Goal: Task Accomplishment & Management: Manage account settings

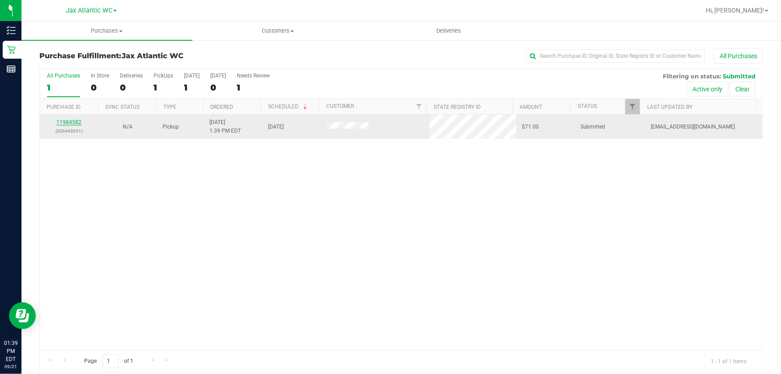
click at [64, 120] on link "11984582" at bounding box center [68, 122] width 25 height 6
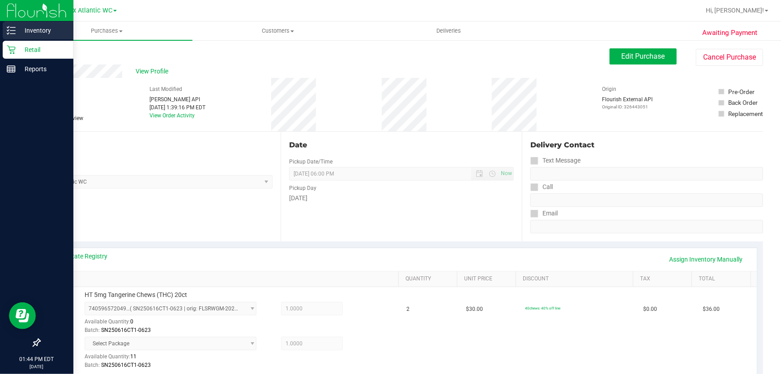
click at [18, 31] on p "Inventory" at bounding box center [43, 30] width 54 height 11
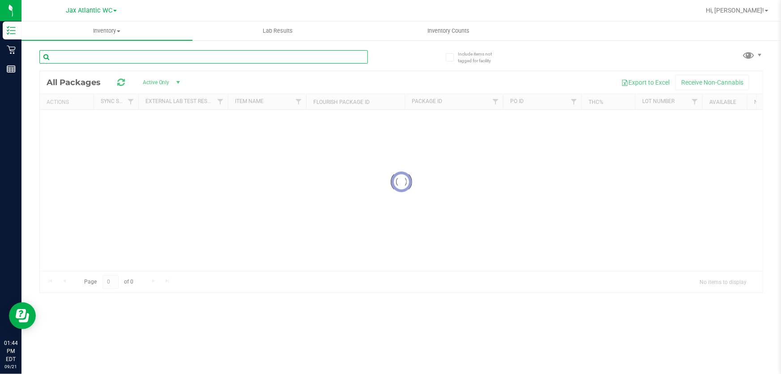
click at [115, 57] on input "text" at bounding box center [203, 56] width 329 height 13
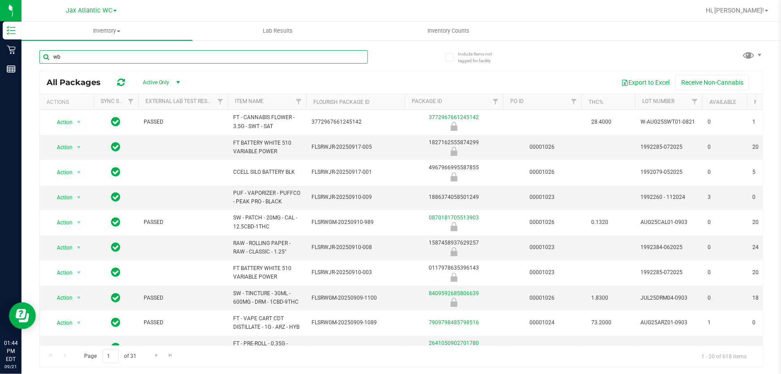
type input "wbv"
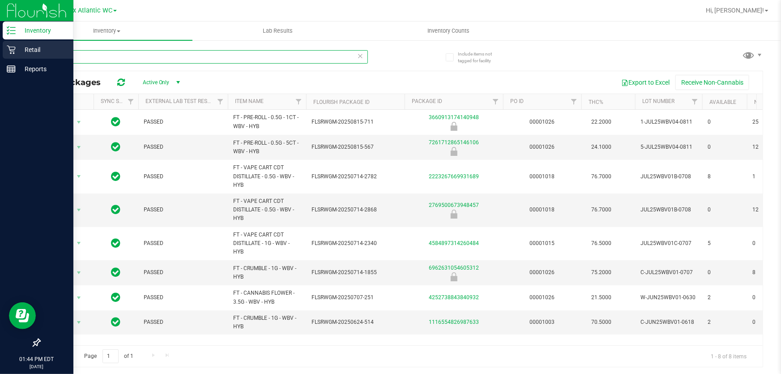
drag, startPoint x: 83, startPoint y: 54, endPoint x: 0, endPoint y: 52, distance: 82.9
click at [0, 52] on div "Inventory Retail Reports 01:44 PM EDT [DATE] 09/21 Jax Atlantic WC Hi, Shiro! I…" at bounding box center [390, 187] width 781 height 374
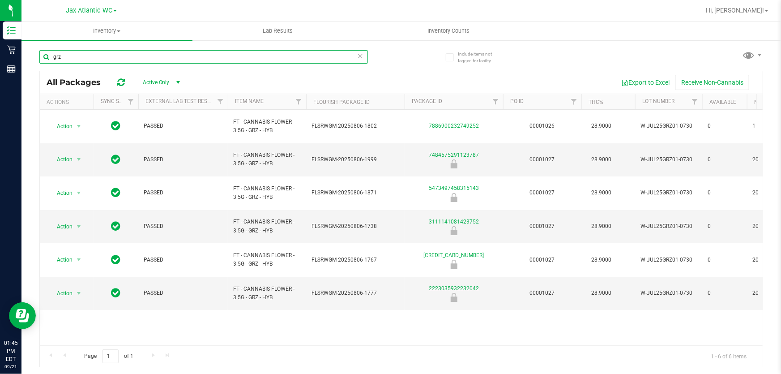
type input "grz"
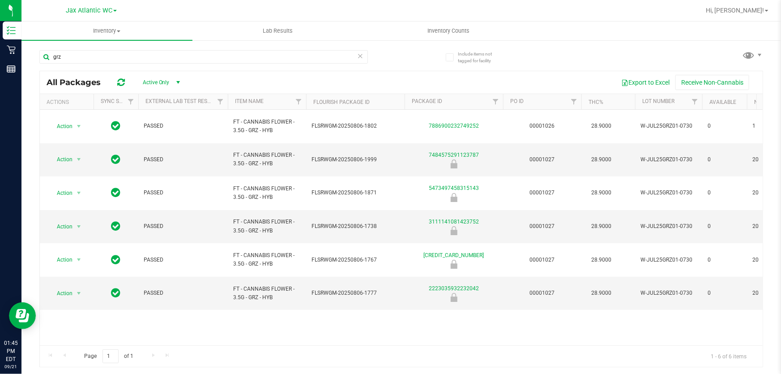
click at [361, 56] on icon at bounding box center [360, 55] width 6 height 11
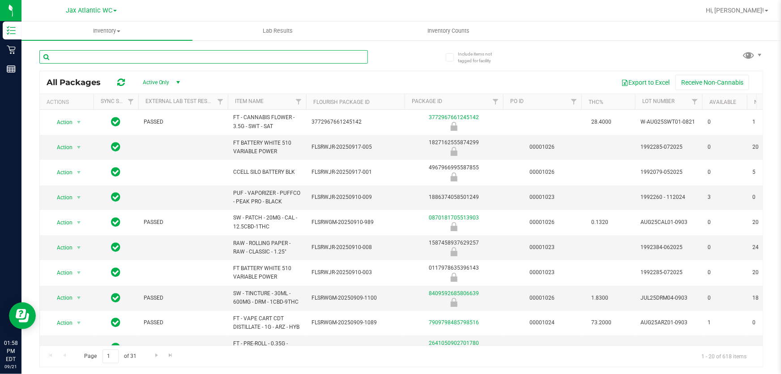
click at [195, 59] on input "text" at bounding box center [203, 56] width 329 height 13
type input "arz"
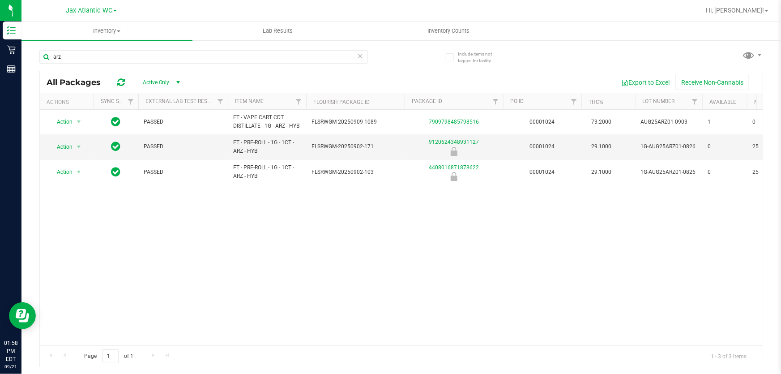
click at [405, 51] on div "arz All Packages Active Only Active Only Lab Samples Locked All External Intern…" at bounding box center [401, 205] width 724 height 326
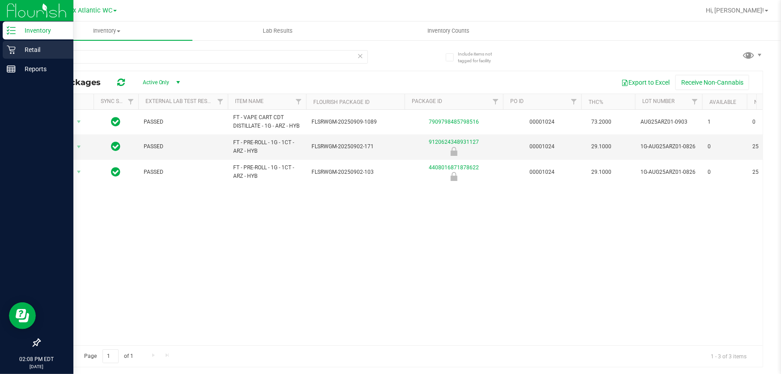
click at [12, 49] on icon at bounding box center [11, 49] width 9 height 9
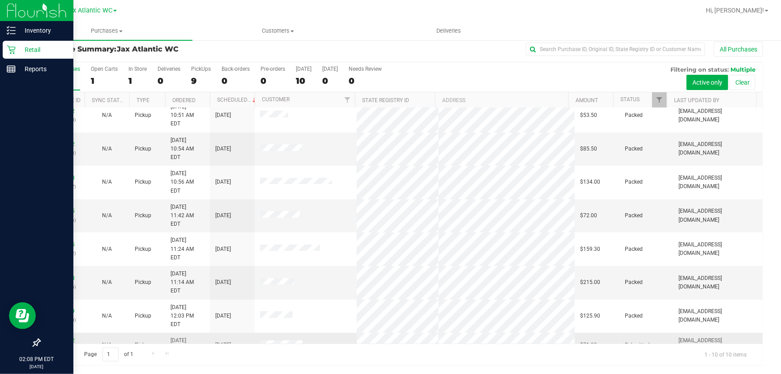
scroll to position [11, 0]
click at [57, 335] on link "11984582" at bounding box center [62, 338] width 25 height 6
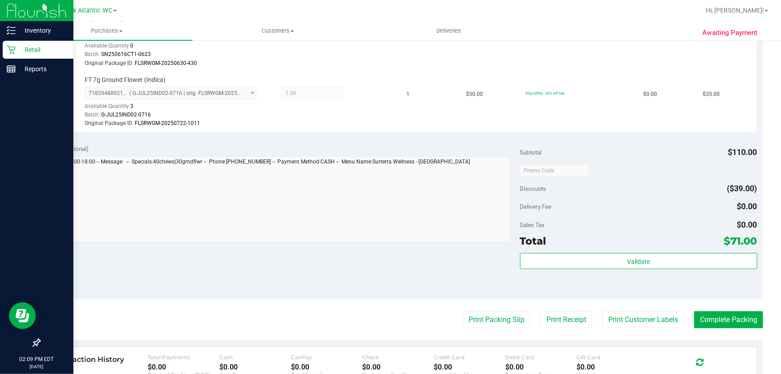
scroll to position [454, 0]
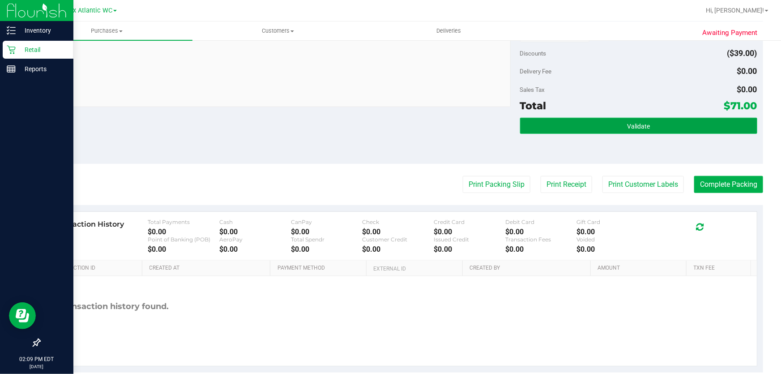
click at [596, 129] on button "Validate" at bounding box center [638, 126] width 237 height 16
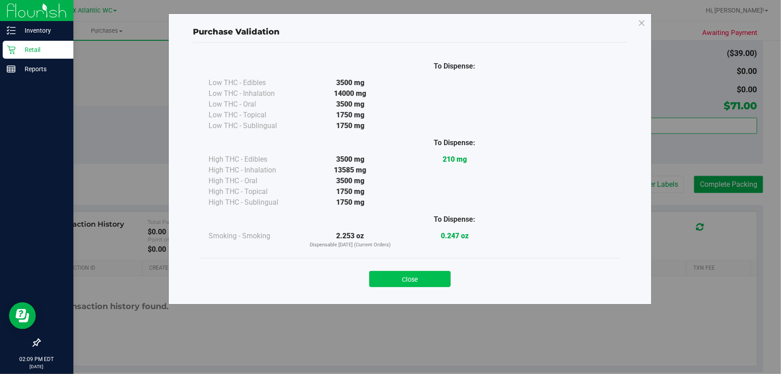
click at [431, 282] on button "Close" at bounding box center [409, 279] width 81 height 16
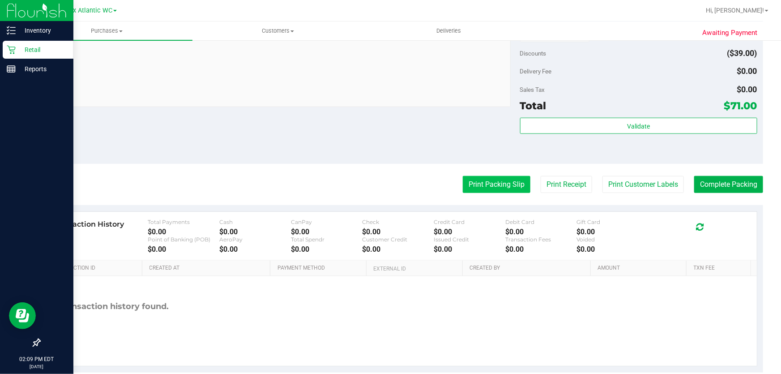
click at [490, 191] on button "Print Packing Slip" at bounding box center [497, 184] width 68 height 17
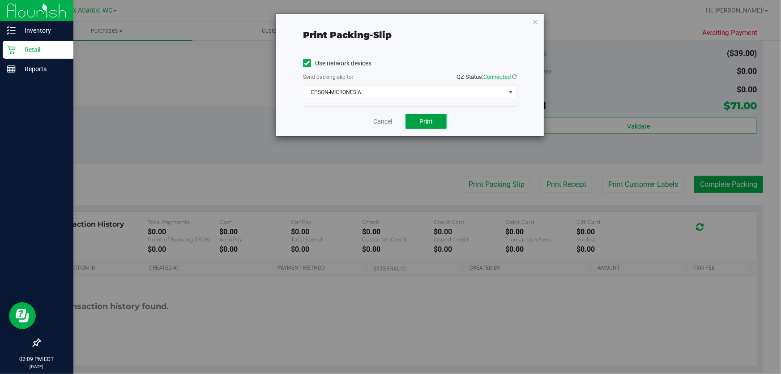
click at [429, 121] on span "Print" at bounding box center [426, 121] width 13 height 7
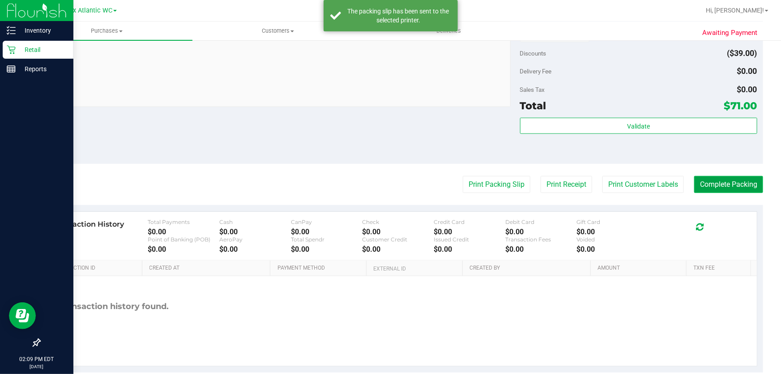
click at [714, 182] on button "Complete Packing" at bounding box center [728, 184] width 69 height 17
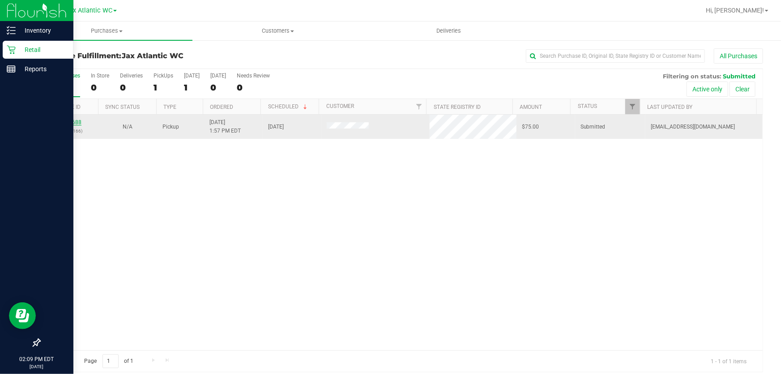
click at [63, 120] on link "11984688" at bounding box center [68, 122] width 25 height 6
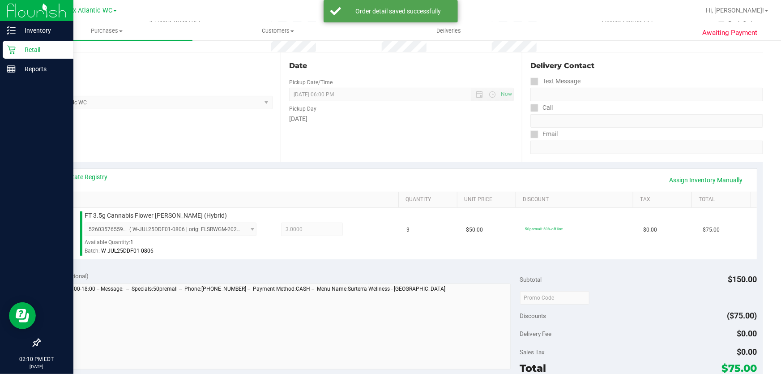
scroll to position [326, 0]
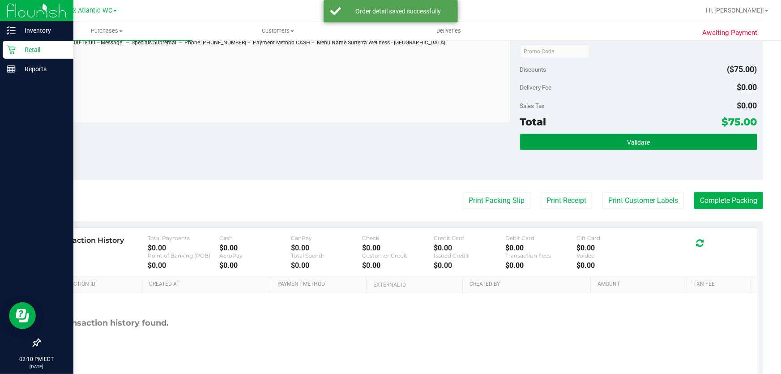
click at [542, 134] on button "Validate" at bounding box center [638, 142] width 237 height 16
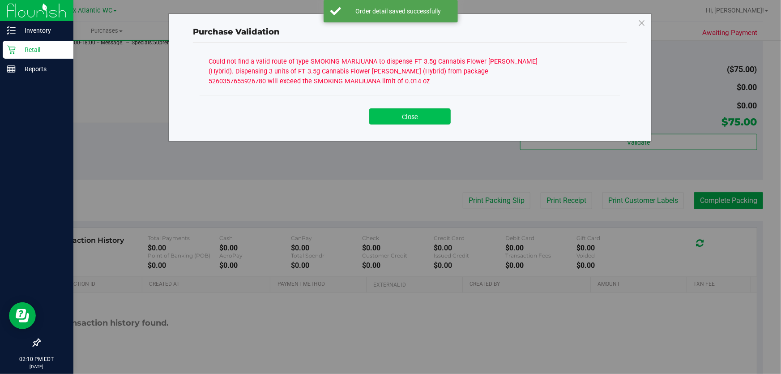
click at [418, 121] on button "Close" at bounding box center [409, 116] width 81 height 16
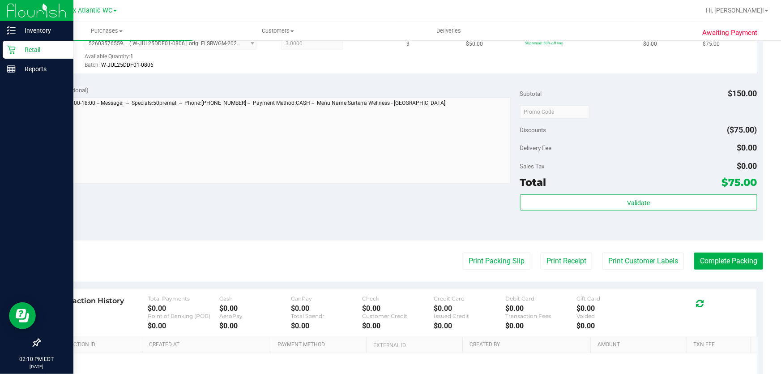
scroll to position [163, 0]
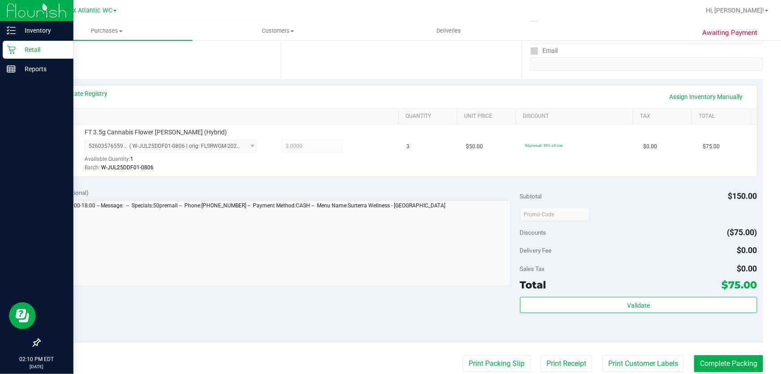
click at [63, 87] on div "View State Registry Assign Inventory Manually" at bounding box center [401, 97] width 711 height 23
click at [93, 90] on link "View State Registry" at bounding box center [81, 93] width 54 height 9
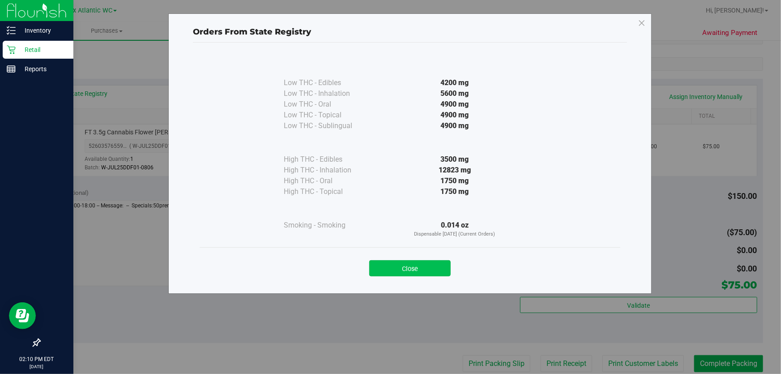
click at [414, 265] on button "Close" at bounding box center [409, 268] width 81 height 16
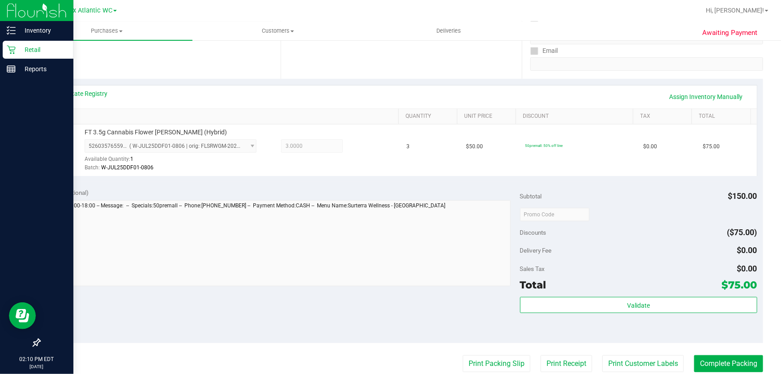
scroll to position [0, 0]
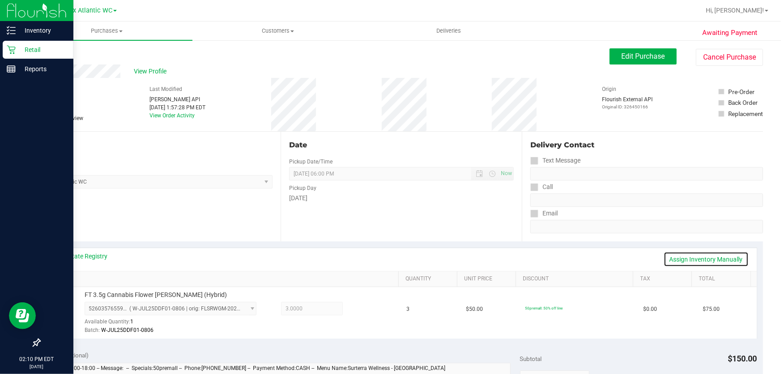
click at [693, 261] on link "Assign Inventory Manually" at bounding box center [706, 259] width 85 height 15
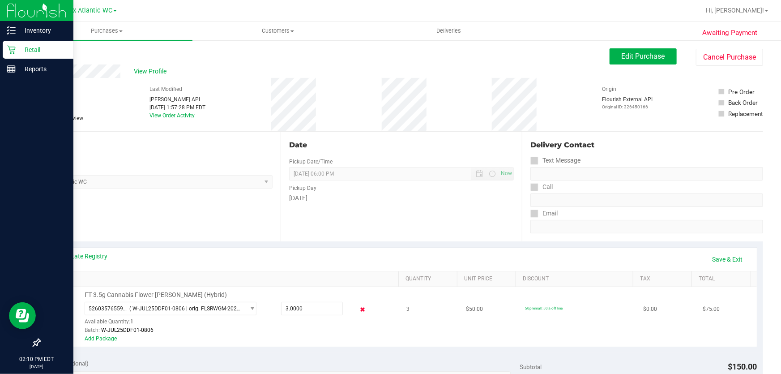
click at [358, 310] on icon at bounding box center [362, 309] width 9 height 10
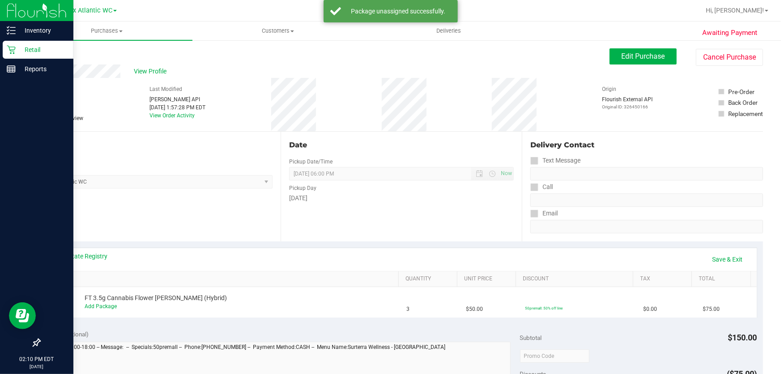
click at [391, 203] on div "Date Pickup Date/Time [DATE] Now [DATE] 06:00 PM Now Pickup Day [DATE]" at bounding box center [401, 187] width 241 height 110
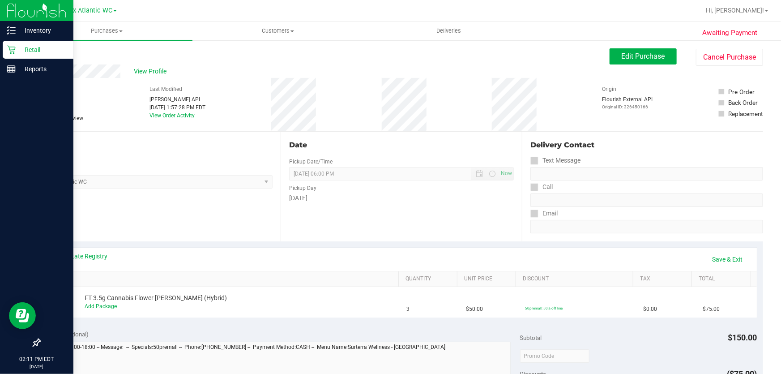
click at [133, 71] on div "View Profile" at bounding box center [324, 70] width 570 height 13
click at [144, 71] on span "View Profile" at bounding box center [152, 71] width 36 height 9
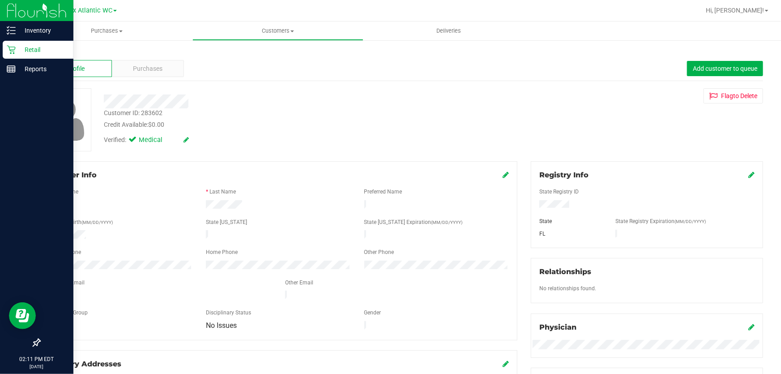
click at [153, 111] on div "Customer ID: 283602" at bounding box center [133, 112] width 59 height 9
copy div "Customer ID: 283602"
click at [111, 30] on span "Purchases" at bounding box center [106, 31] width 171 height 8
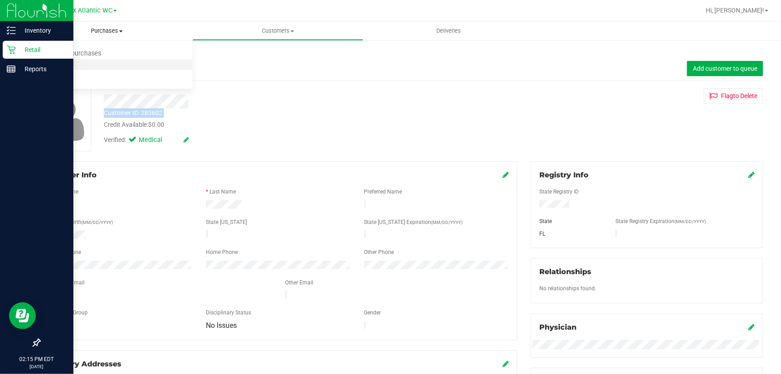
click at [77, 62] on li "Fulfillment" at bounding box center [106, 65] width 171 height 11
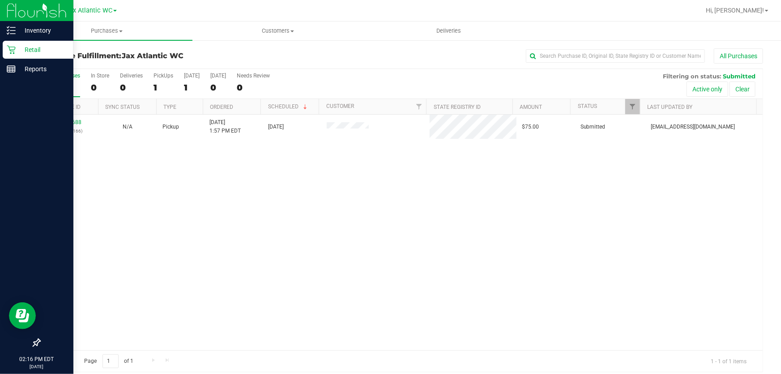
click at [677, 167] on div "11984688 (326450166) N/A Pickup [DATE] 1:57 PM EDT 9/21/2025 $75.00 Submitted […" at bounding box center [401, 233] width 723 height 236
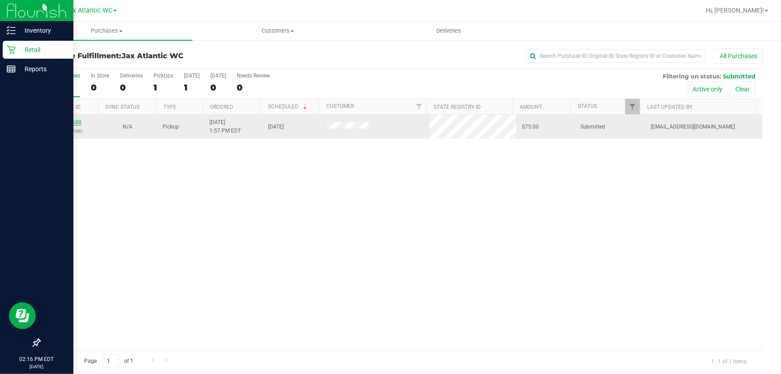
click at [72, 124] on link "11984688" at bounding box center [68, 122] width 25 height 6
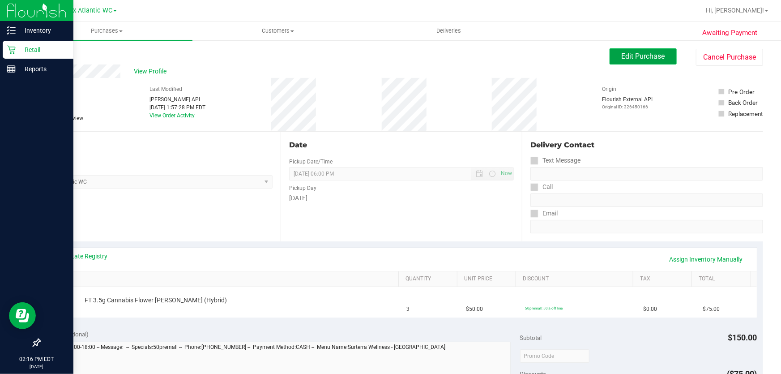
click at [652, 62] on button "Edit Purchase" at bounding box center [643, 56] width 67 height 16
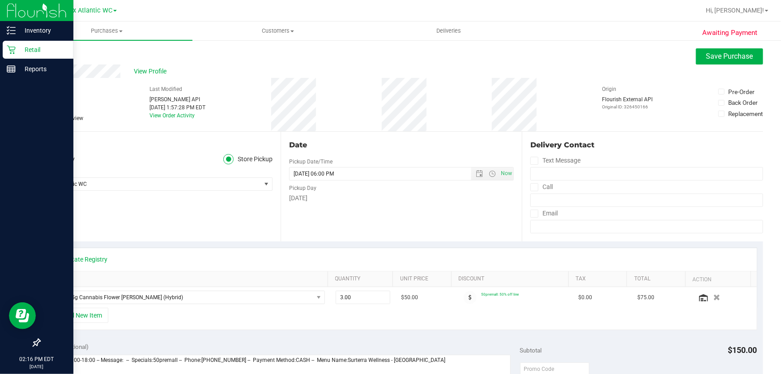
click at [43, 118] on icon at bounding box center [44, 118] width 6 height 0
click at [0, 0] on input "Needs review" at bounding box center [0, 0] width 0 height 0
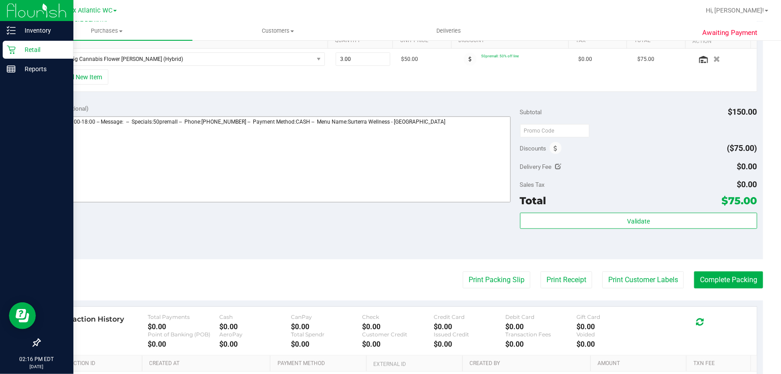
scroll to position [244, 0]
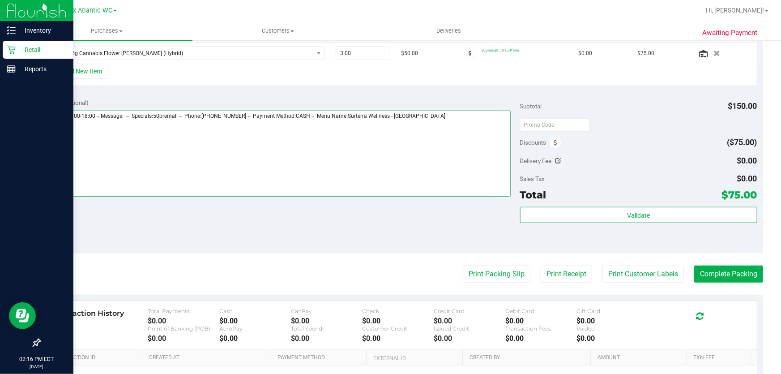
click at [398, 161] on textarea at bounding box center [279, 154] width 466 height 86
click at [491, 134] on textarea at bounding box center [279, 154] width 466 height 86
type textarea "[DATE] 11:00-18:00 -- Message: -- Specials:50premall -- Phone:[PHONE_NUMBER] --…"
type input "h"
click at [158, 142] on textarea at bounding box center [279, 154] width 466 height 86
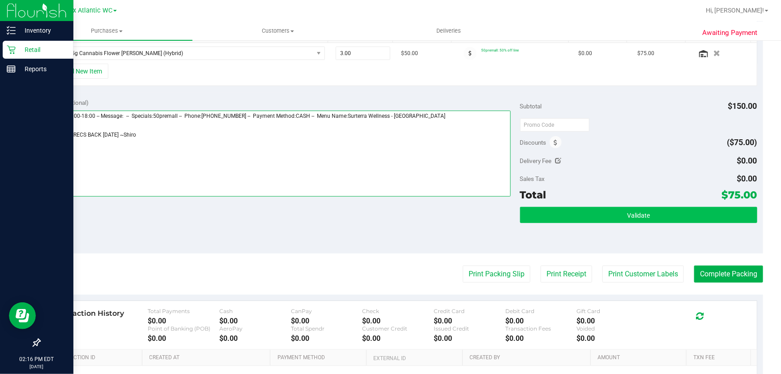
type textarea "[DATE] 11:00-18:00 -- Message: -- Specials:50premall -- Phone:[PHONE_NUMBER] --…"
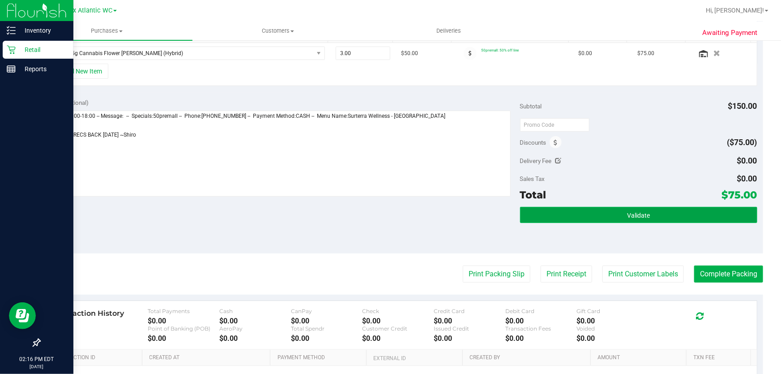
click at [572, 219] on button "Validate" at bounding box center [638, 215] width 237 height 16
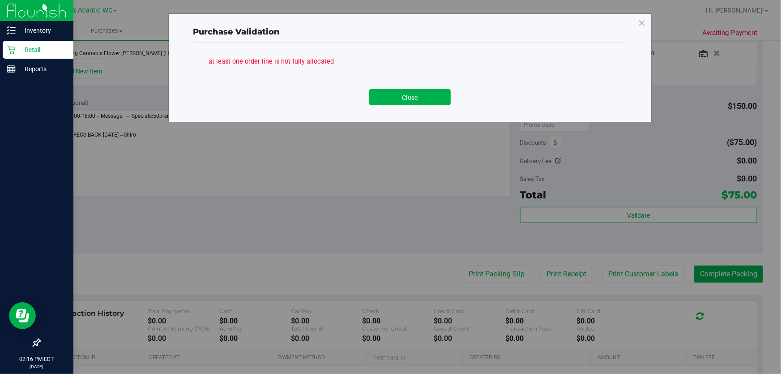
click at [396, 88] on div "Close" at bounding box center [409, 94] width 407 height 22
click at [426, 103] on button "Close" at bounding box center [409, 97] width 81 height 16
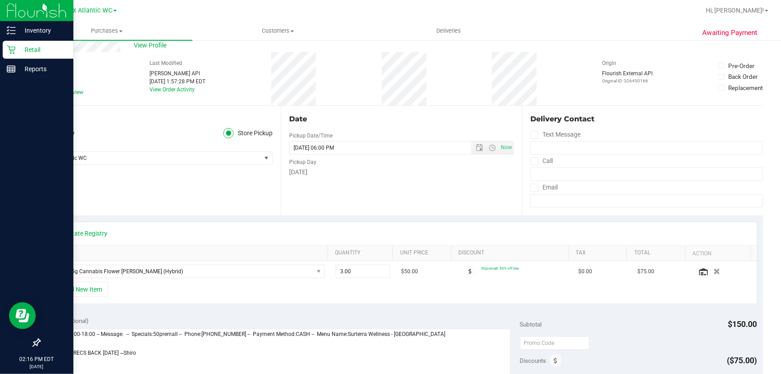
scroll to position [0, 0]
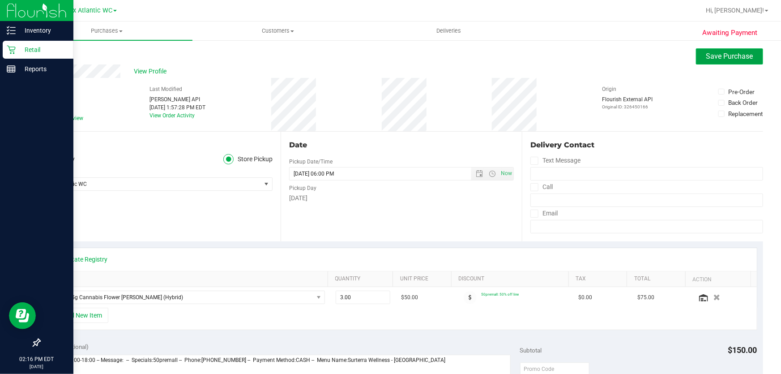
click at [739, 59] on span "Save Purchase" at bounding box center [730, 56] width 47 height 9
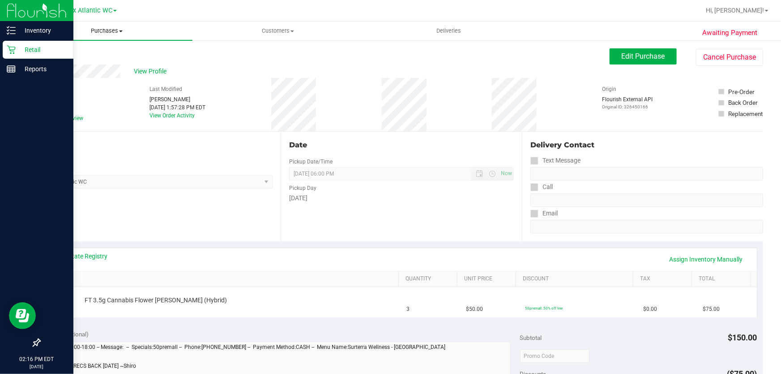
click at [103, 30] on span "Purchases" at bounding box center [106, 31] width 171 height 8
click at [80, 63] on li "Fulfillment" at bounding box center [106, 65] width 171 height 11
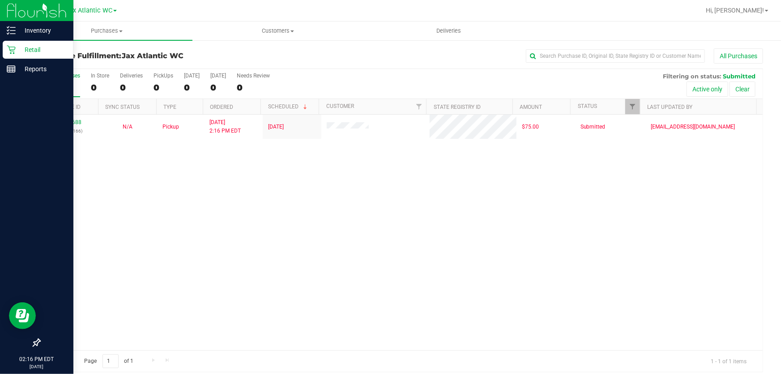
click at [257, 47] on div "Purchase Fulfillment: Jax Atlantic WC All Purchases All Purchases 0 In Store 0 …" at bounding box center [401, 210] width 760 height 342
click at [272, 57] on h3 "Purchase Fulfillment: Jax Atlantic WC" at bounding box center [159, 56] width 241 height 8
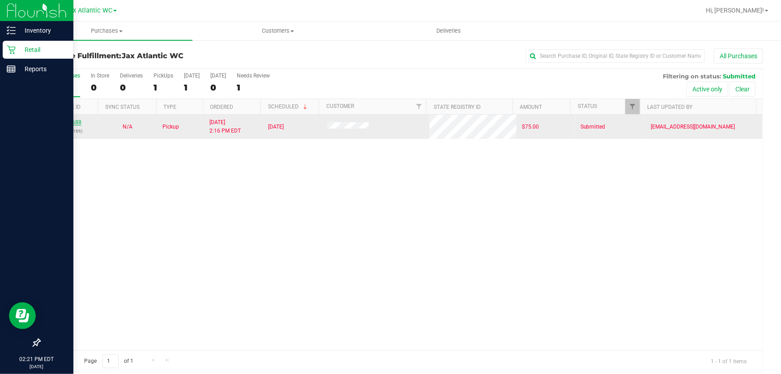
click at [64, 122] on link "11984688" at bounding box center [68, 122] width 25 height 6
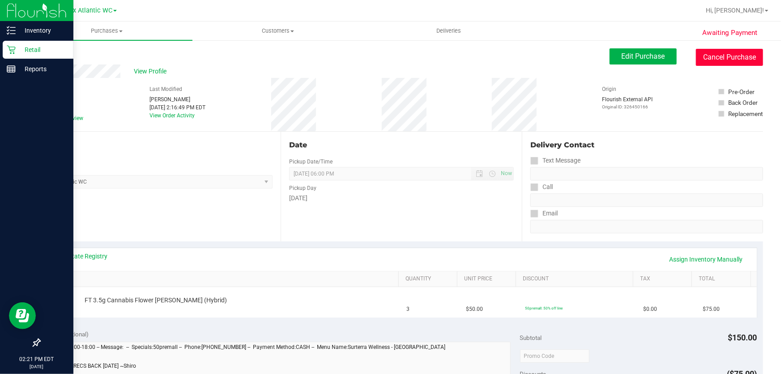
click at [717, 63] on button "Cancel Purchase" at bounding box center [729, 57] width 67 height 17
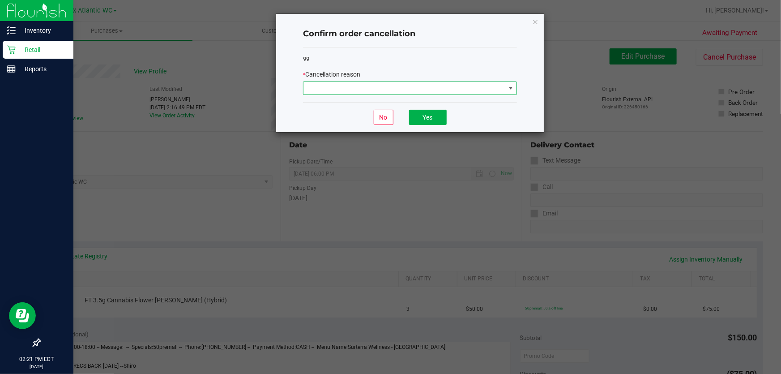
click at [358, 86] on span at bounding box center [405, 88] width 202 height 13
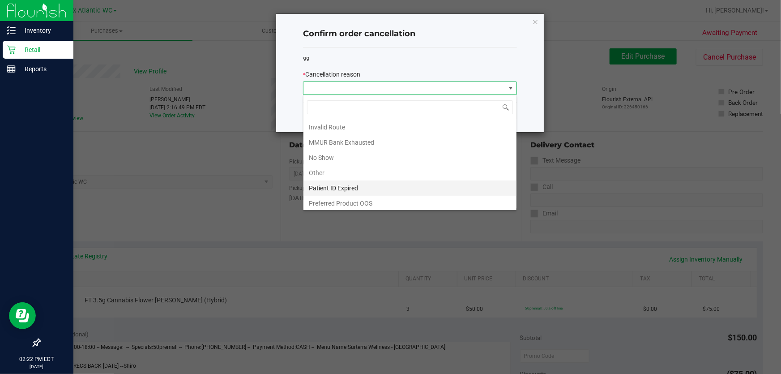
scroll to position [46, 0]
click at [350, 139] on li "MMUR Bank Exhausted" at bounding box center [410, 140] width 213 height 15
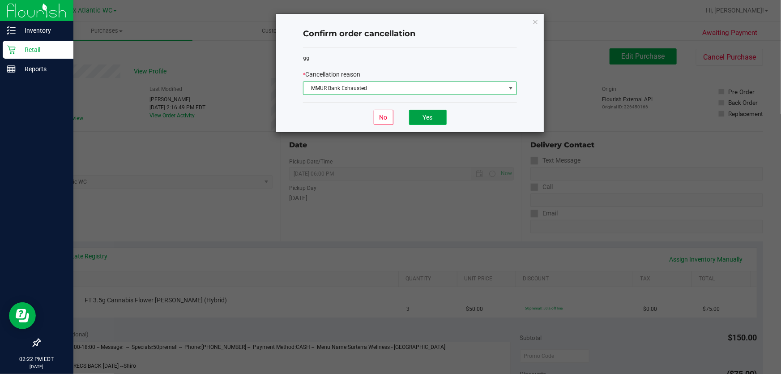
click at [420, 115] on button "Yes" at bounding box center [428, 117] width 38 height 15
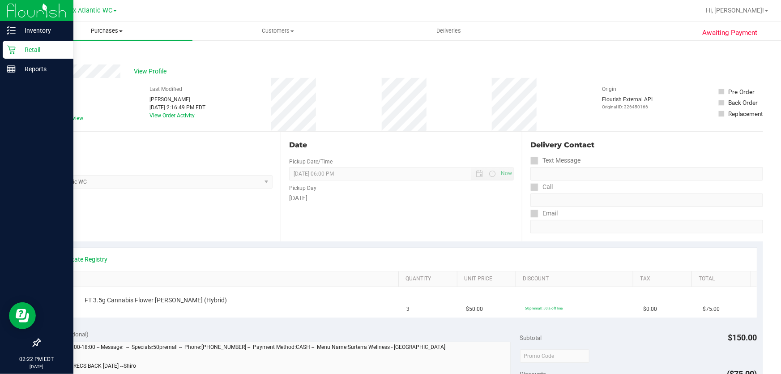
click at [94, 31] on span "Purchases" at bounding box center [106, 31] width 171 height 8
click at [81, 62] on li "Fulfillment" at bounding box center [106, 65] width 171 height 11
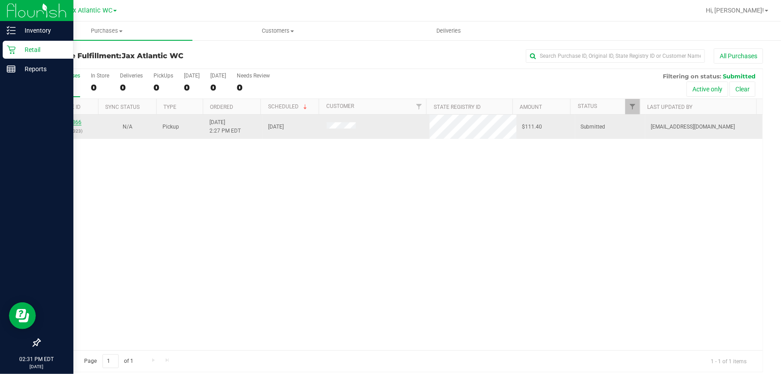
click at [77, 122] on link "11984866" at bounding box center [68, 122] width 25 height 6
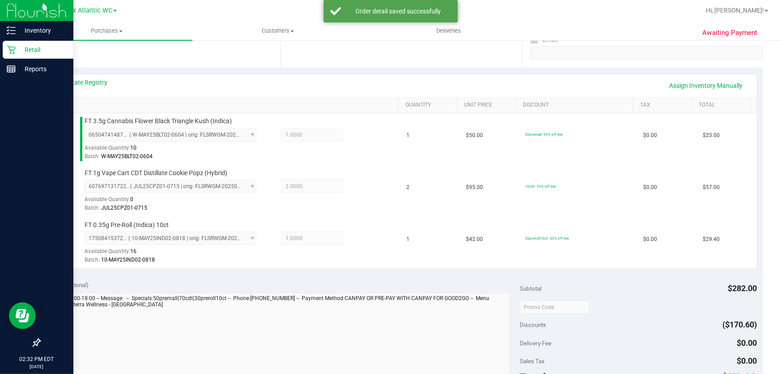
scroll to position [203, 0]
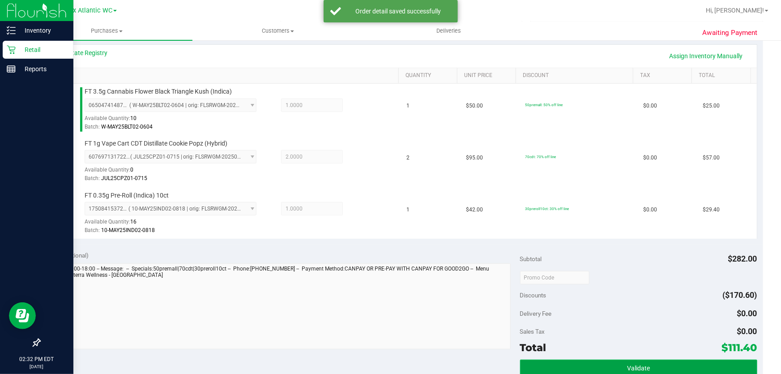
click at [615, 365] on button "Validate" at bounding box center [638, 368] width 237 height 16
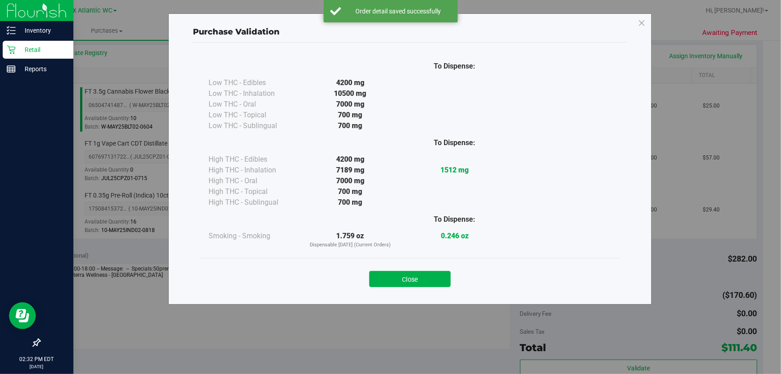
click at [429, 273] on button "Close" at bounding box center [409, 279] width 81 height 16
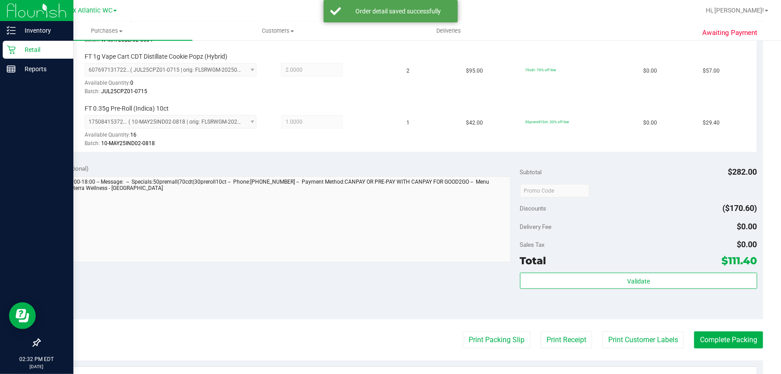
scroll to position [366, 0]
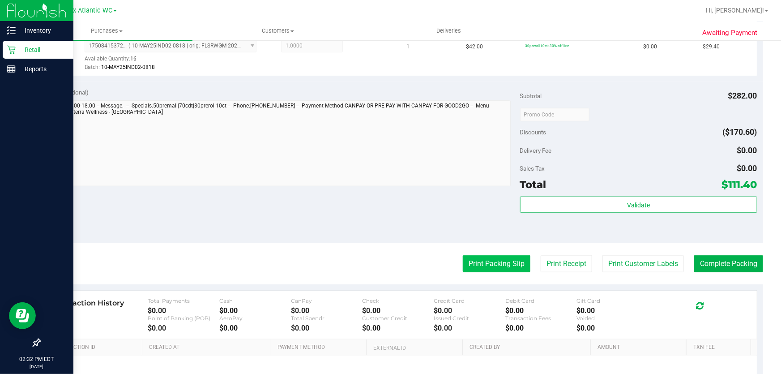
click at [507, 263] on button "Print Packing Slip" at bounding box center [497, 263] width 68 height 17
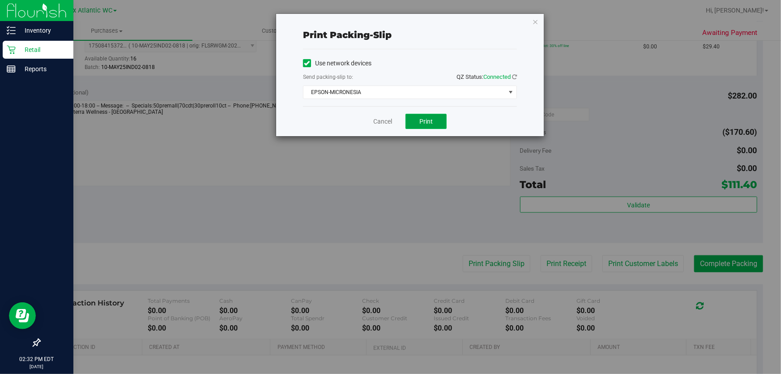
click at [433, 128] on button "Print" at bounding box center [426, 121] width 41 height 15
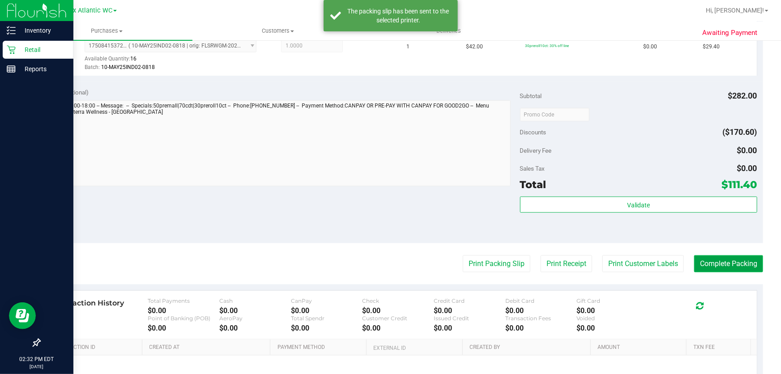
click at [747, 269] on button "Complete Packing" at bounding box center [728, 263] width 69 height 17
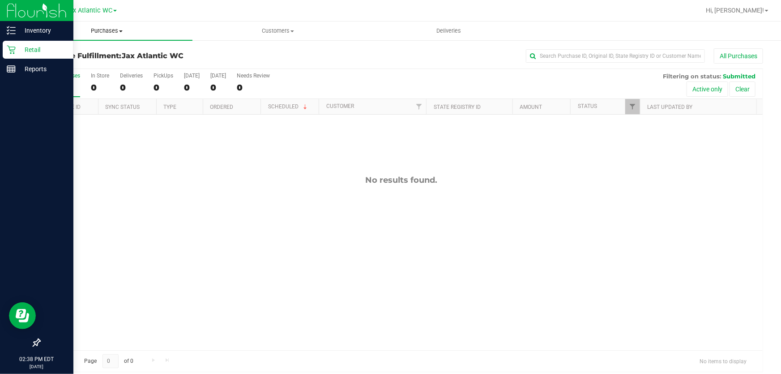
click at [108, 25] on uib-tab-heading "Purchases Summary of purchases Fulfillment All purchases" at bounding box center [106, 30] width 171 height 19
click at [89, 47] on ul "Summary of purchases Fulfillment All purchases" at bounding box center [106, 65] width 171 height 48
click at [89, 50] on span "Summary of purchases" at bounding box center [67, 54] width 92 height 8
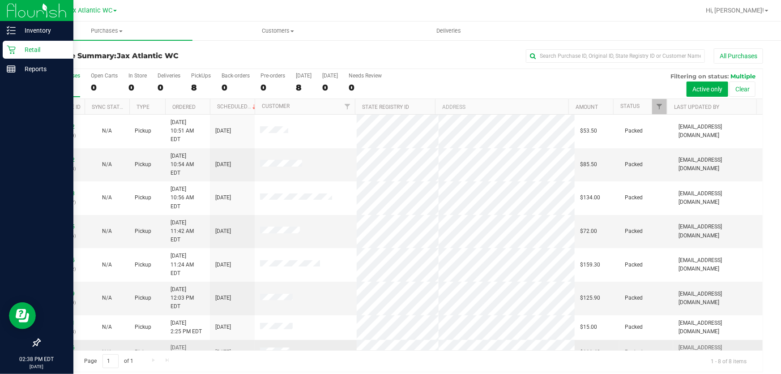
click at [69, 344] on link "11984866" at bounding box center [62, 347] width 25 height 6
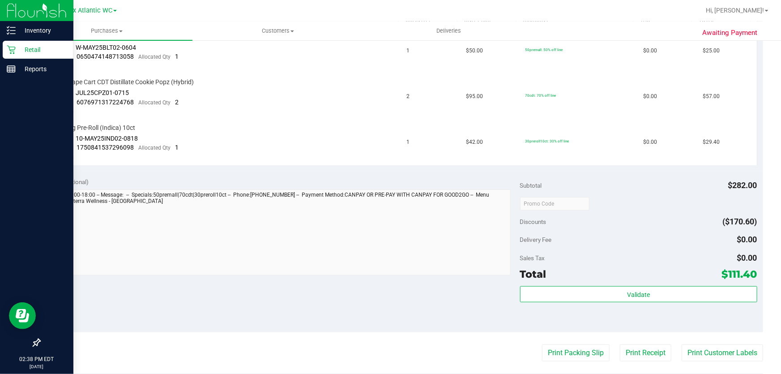
scroll to position [244, 0]
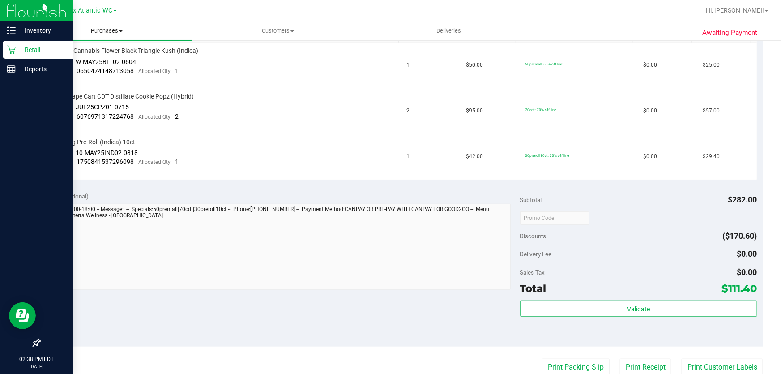
click at [108, 32] on span "Purchases" at bounding box center [106, 31] width 171 height 8
click at [72, 61] on span "Fulfillment" at bounding box center [49, 65] width 56 height 8
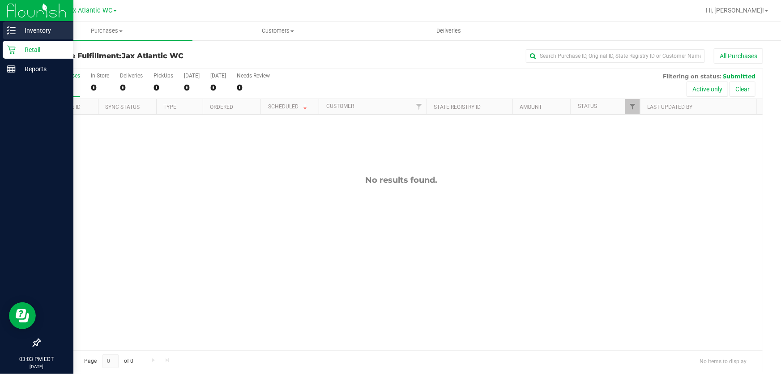
drag, startPoint x: 6, startPoint y: 29, endPoint x: 47, endPoint y: 31, distance: 41.3
click at [6, 29] on div "Inventory" at bounding box center [38, 30] width 71 height 18
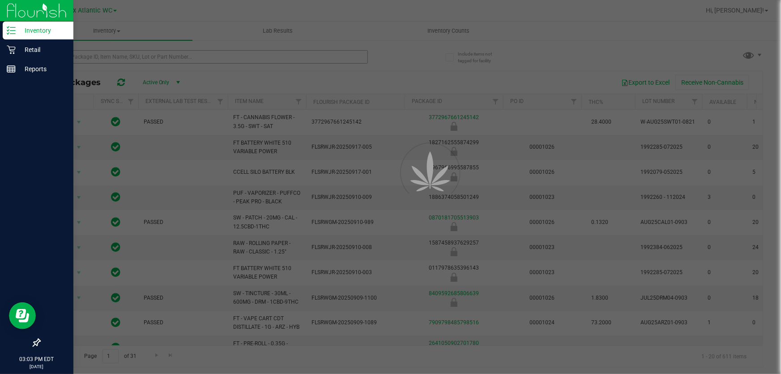
click at [80, 56] on div at bounding box center [390, 187] width 781 height 374
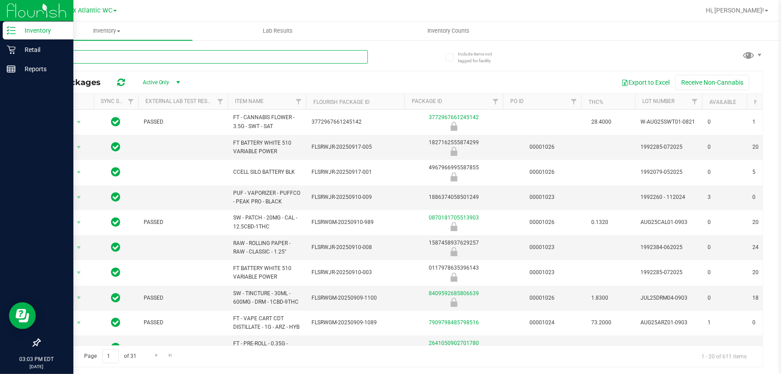
click at [79, 56] on input "text" at bounding box center [203, 56] width 329 height 13
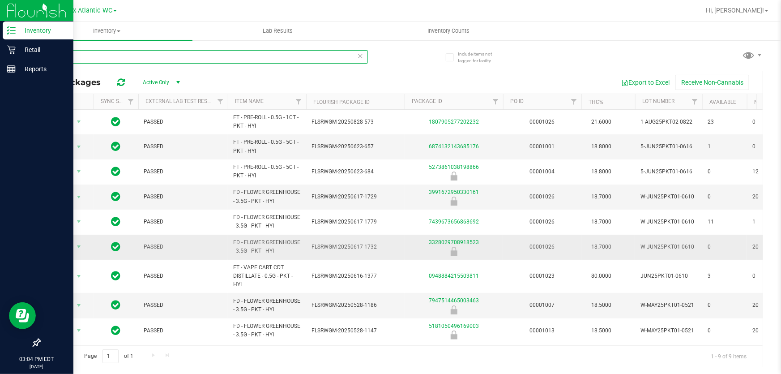
scroll to position [3, 0]
type input "pkt"
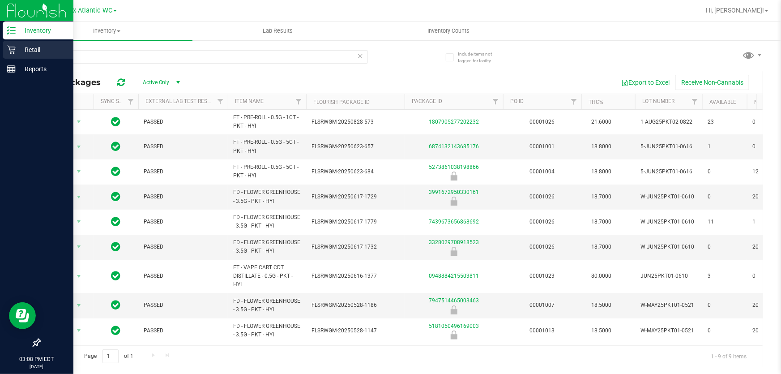
click at [11, 50] on icon at bounding box center [11, 49] width 9 height 9
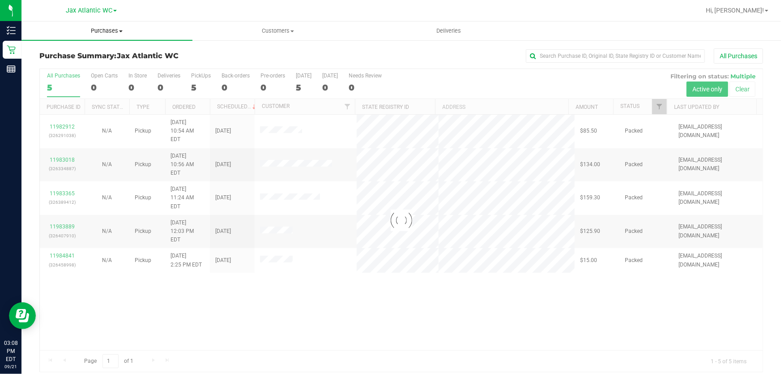
click at [110, 32] on span "Purchases" at bounding box center [106, 31] width 171 height 8
click at [81, 63] on li "Fulfillment" at bounding box center [106, 65] width 171 height 11
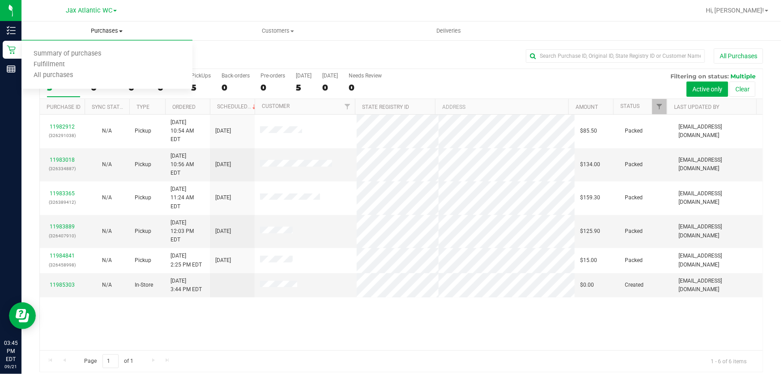
click at [188, 22] on uib-tab-heading "Purchases Summary of purchases Fulfillment All purchases" at bounding box center [106, 30] width 171 height 19
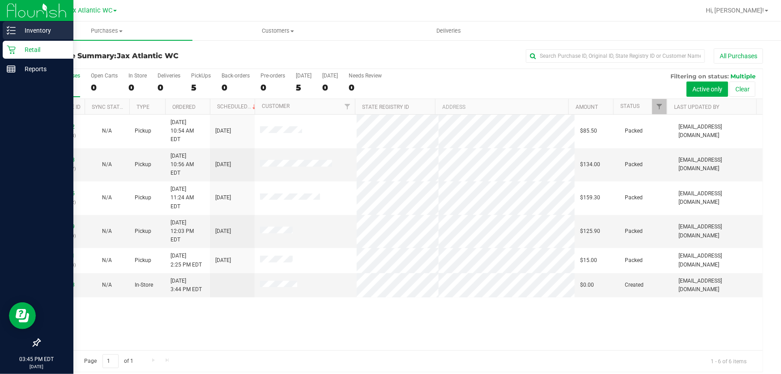
click at [16, 28] on p "Inventory" at bounding box center [43, 30] width 54 height 11
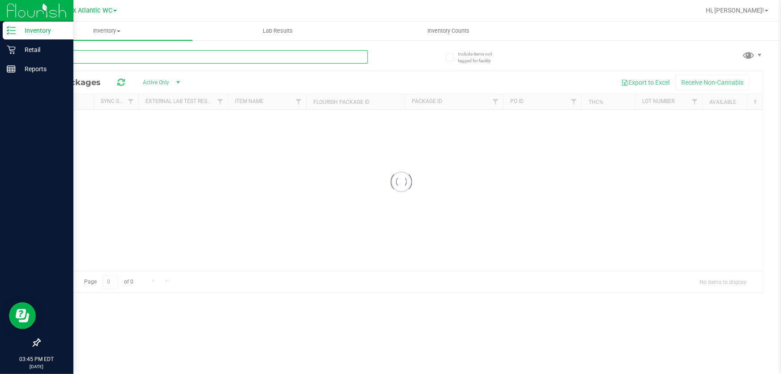
click at [95, 55] on div "Inventory All packages All inventory Waste log Lab Results Inventory Counts" at bounding box center [401, 197] width 760 height 352
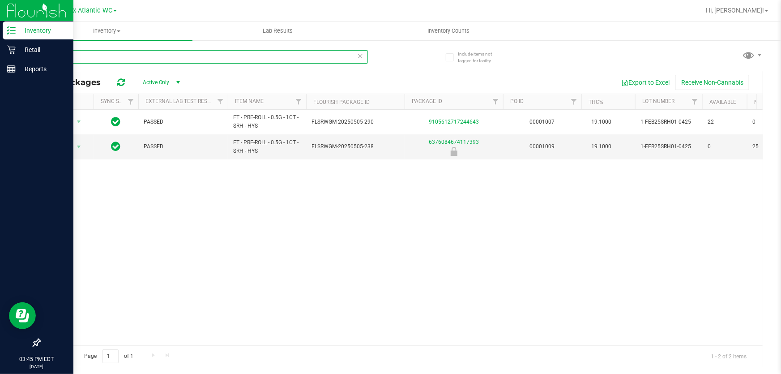
type input "srh"
drag, startPoint x: 116, startPoint y: 55, endPoint x: 0, endPoint y: 41, distance: 117.2
click at [0, 41] on div "Inventory Retail Reports 03:46 PM EDT [DATE] 09/21 Jax Atlantic WC Hi, Shiro! I…" at bounding box center [390, 187] width 781 height 374
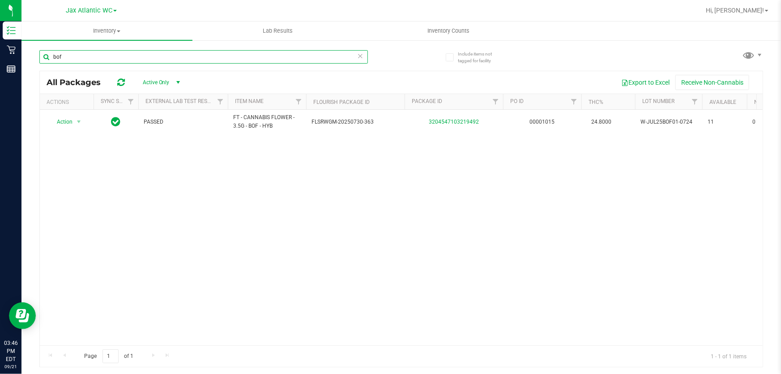
type input "bof"
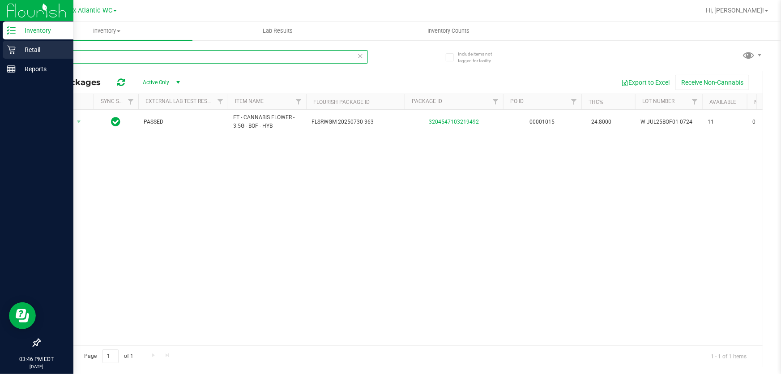
drag, startPoint x: 101, startPoint y: 59, endPoint x: 23, endPoint y: 51, distance: 78.3
click at [22, 51] on div "Inventory Retail Reports 03:46 PM EDT [DATE] 09/21 Jax Atlantic WC Hi, Shiro! I…" at bounding box center [390, 187] width 781 height 374
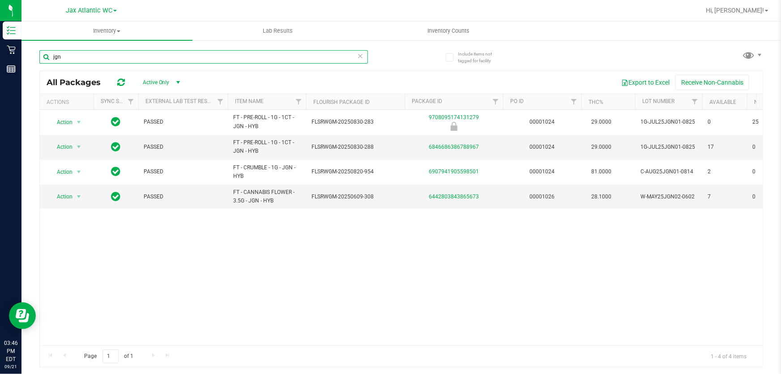
type input "jgn"
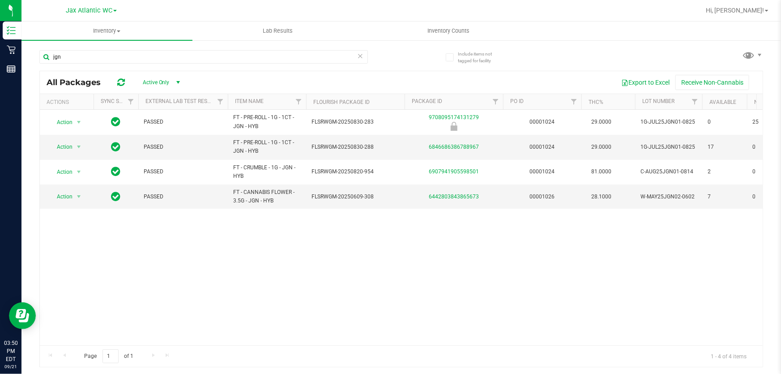
click at [25, 47] on div "Include items not tagged for facility jgn All Packages Active Only Active Only …" at bounding box center [401, 175] width 760 height 273
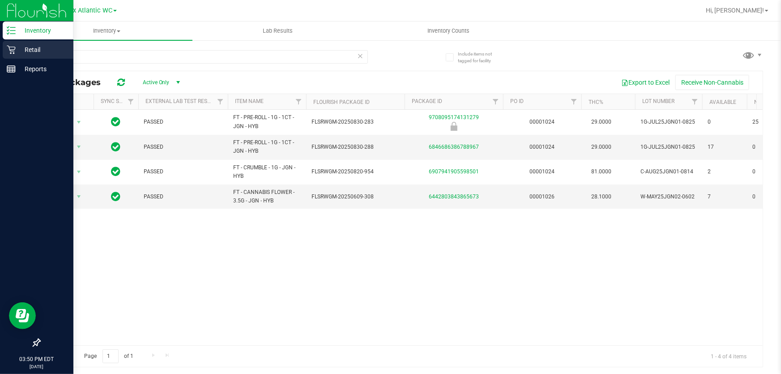
drag, startPoint x: 18, startPoint y: 43, endPoint x: 25, endPoint y: 51, distance: 10.1
click at [18, 43] on div "Retail" at bounding box center [38, 50] width 71 height 18
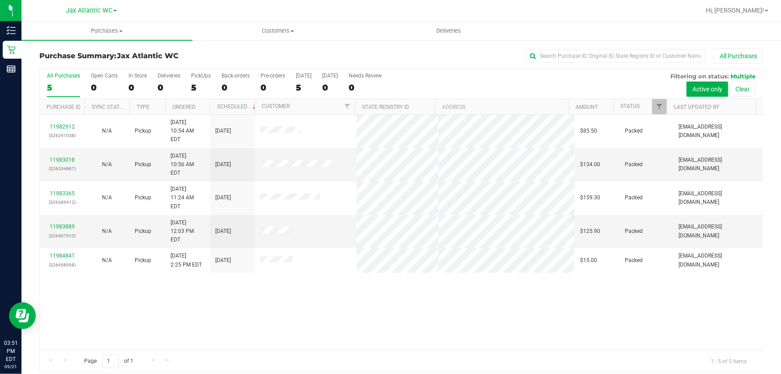
click at [154, 13] on div "Jax Atlantic WC" at bounding box center [91, 11] width 131 height 14
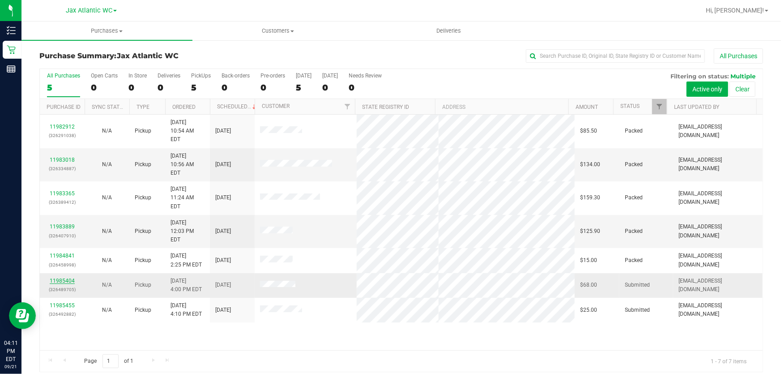
click at [55, 278] on link "11985404" at bounding box center [62, 281] width 25 height 6
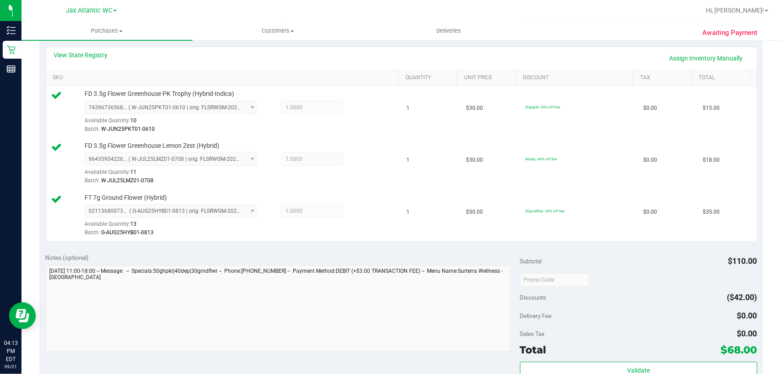
scroll to position [366, 0]
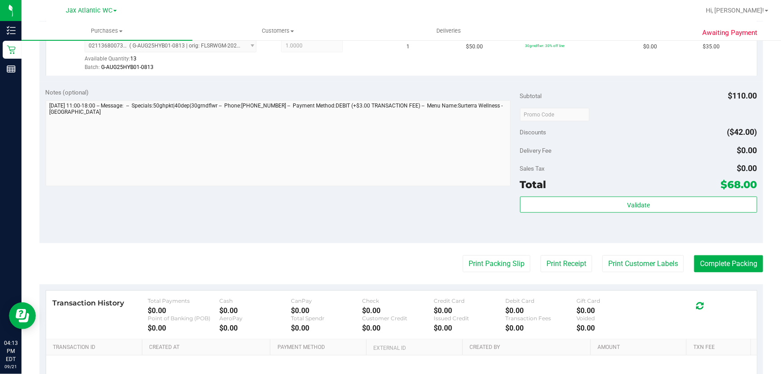
click at [561, 221] on div "Validate" at bounding box center [638, 217] width 237 height 40
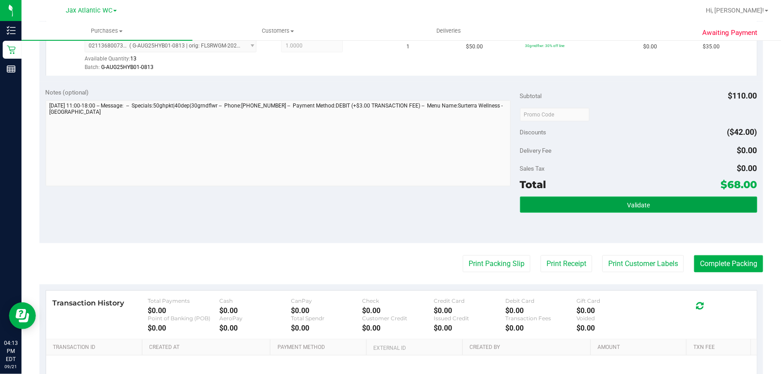
click at [560, 204] on button "Validate" at bounding box center [638, 205] width 237 height 16
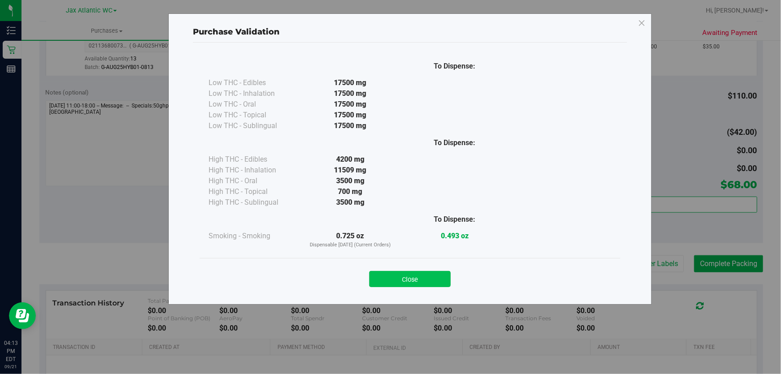
click at [402, 282] on button "Close" at bounding box center [409, 279] width 81 height 16
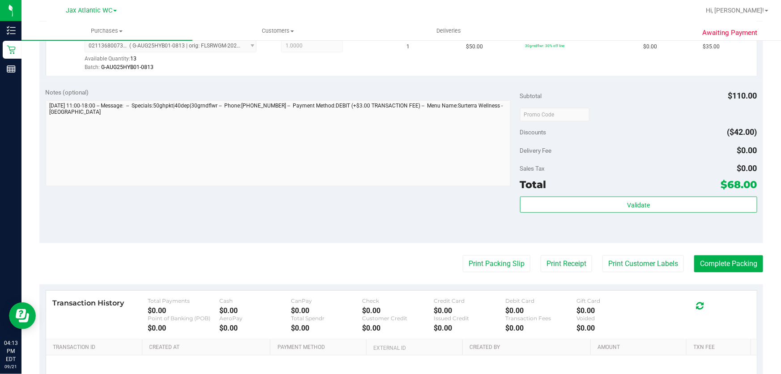
click at [471, 253] on purchase-details "Back Edit Purchase Cancel Purchase View Profile # 11985404 BioTrack ID: - Submi…" at bounding box center [401, 67] width 724 height 770
click at [471, 255] on button "Print Packing Slip" at bounding box center [497, 263] width 68 height 17
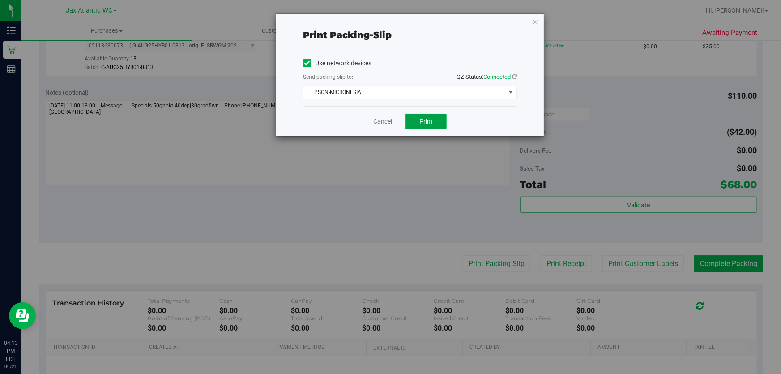
click at [424, 123] on span "Print" at bounding box center [426, 121] width 13 height 7
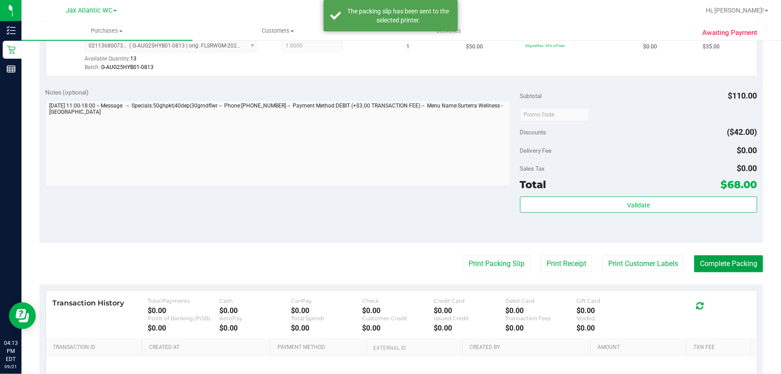
click at [708, 257] on button "Complete Packing" at bounding box center [728, 263] width 69 height 17
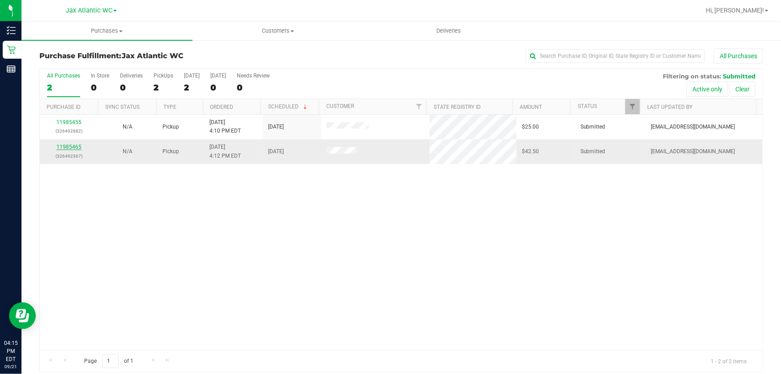
click at [67, 146] on link "11985465" at bounding box center [68, 147] width 25 height 6
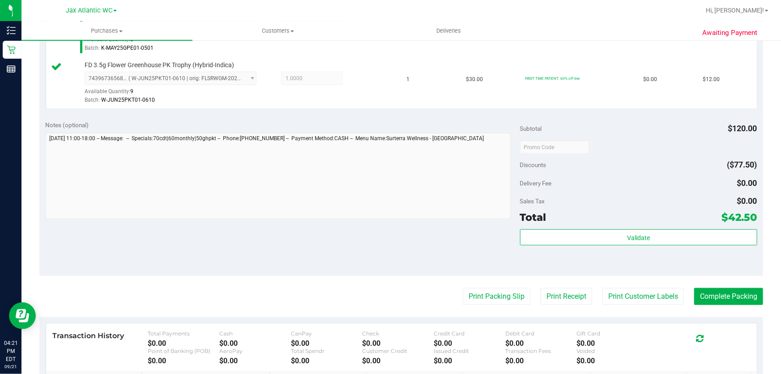
scroll to position [366, 0]
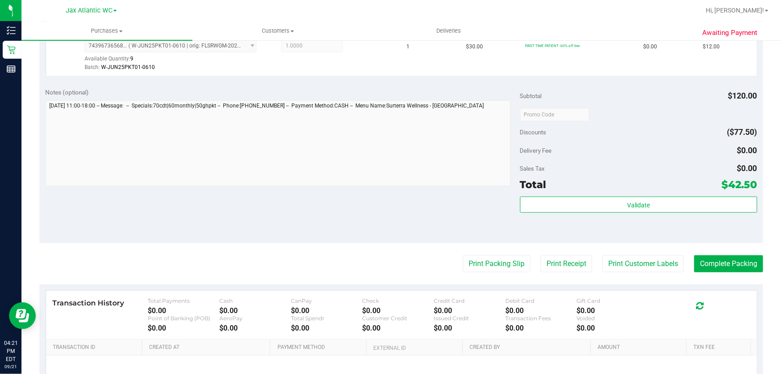
click at [561, 184] on div "Total $42.50" at bounding box center [638, 184] width 237 height 16
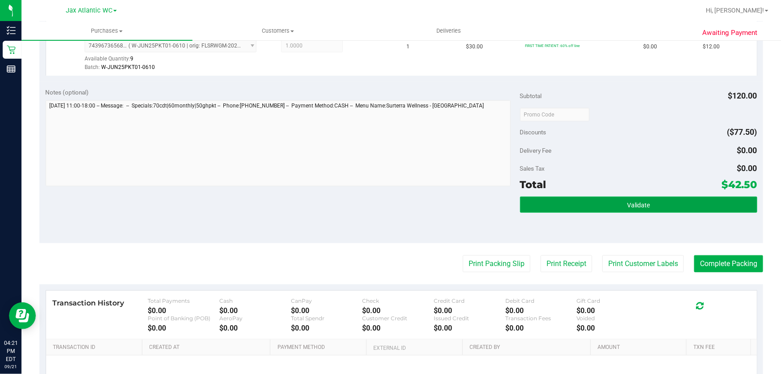
click at [562, 204] on button "Validate" at bounding box center [638, 205] width 237 height 16
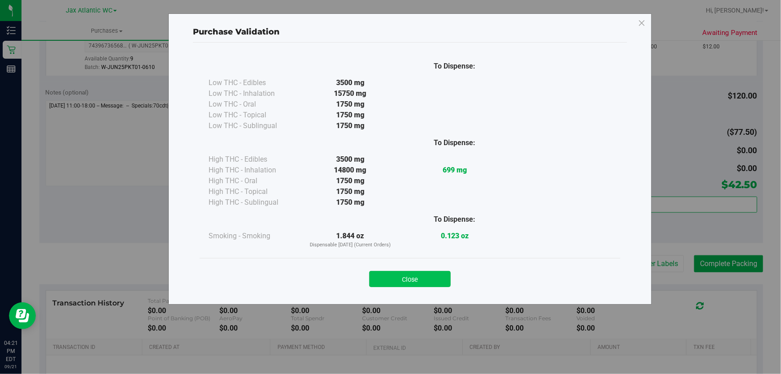
click at [428, 273] on button "Close" at bounding box center [409, 279] width 81 height 16
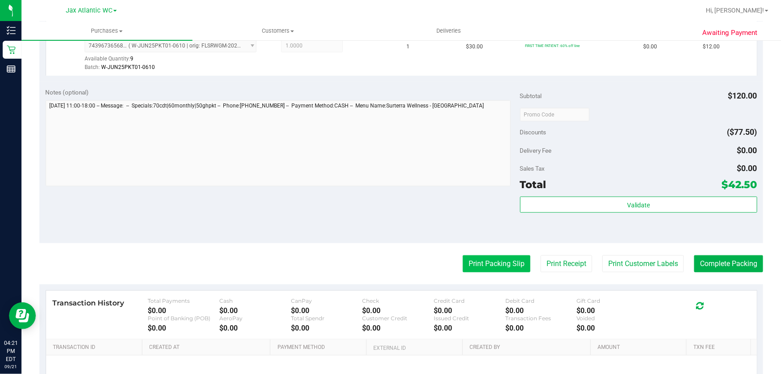
click at [480, 265] on button "Print Packing Slip" at bounding box center [497, 263] width 68 height 17
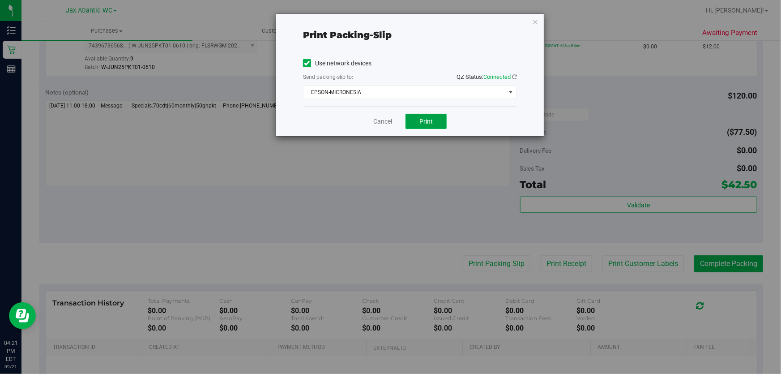
click at [423, 115] on button "Print" at bounding box center [426, 121] width 41 height 15
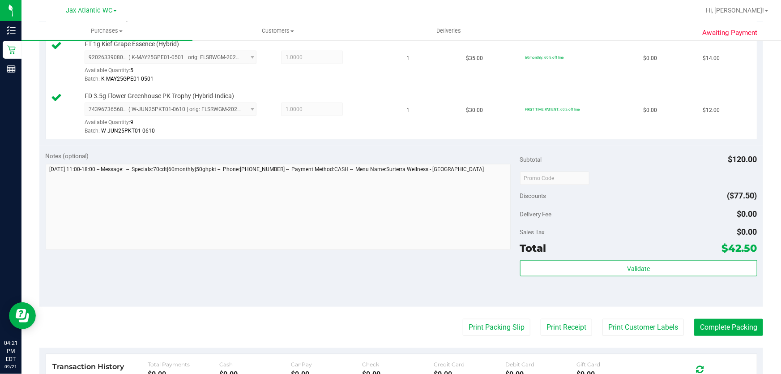
scroll to position [448, 0]
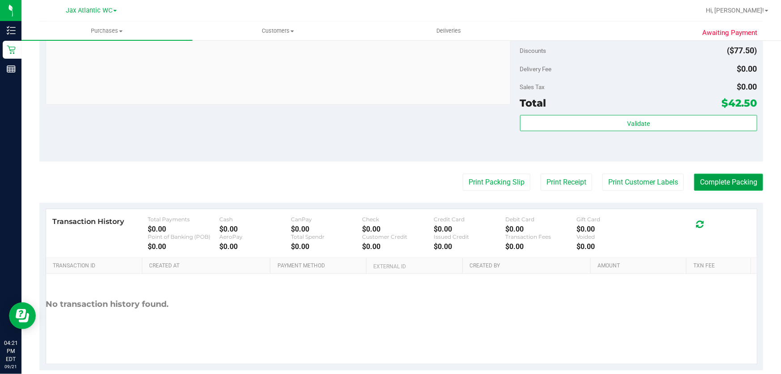
click at [723, 184] on button "Complete Packing" at bounding box center [728, 182] width 69 height 17
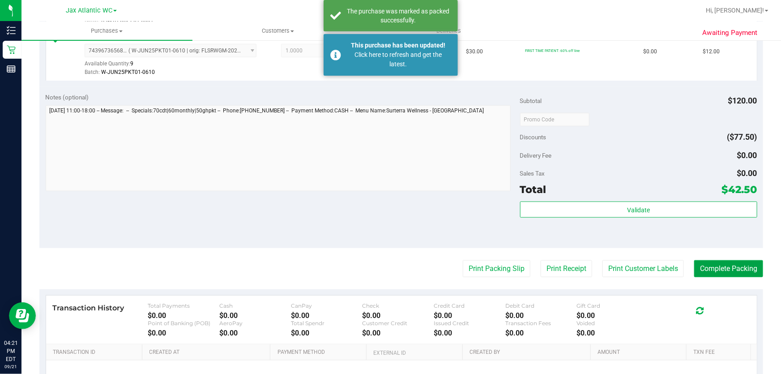
scroll to position [244, 0]
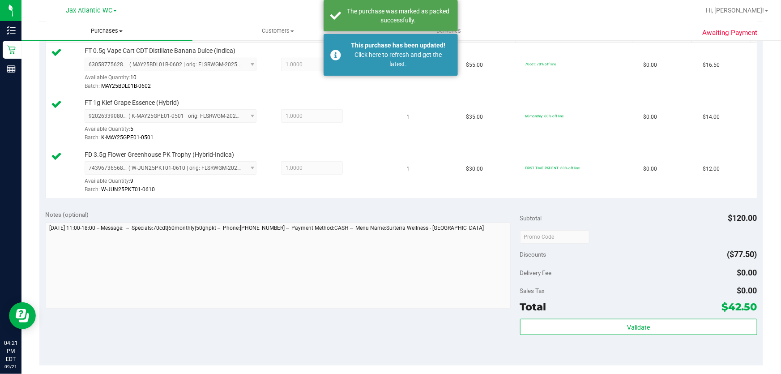
click at [105, 28] on span "Purchases" at bounding box center [106, 31] width 171 height 8
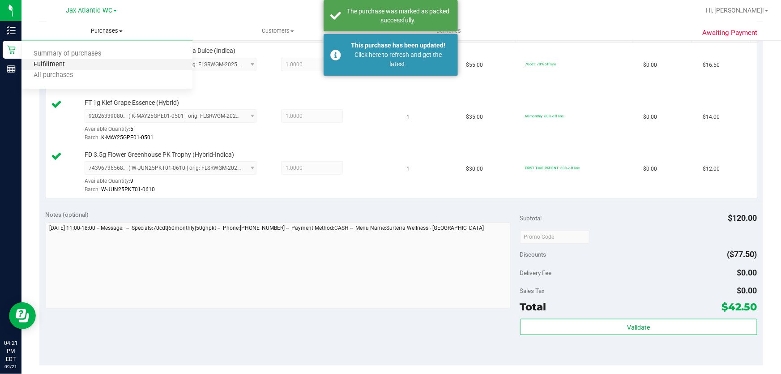
click at [55, 63] on span "Fulfillment" at bounding box center [49, 65] width 56 height 8
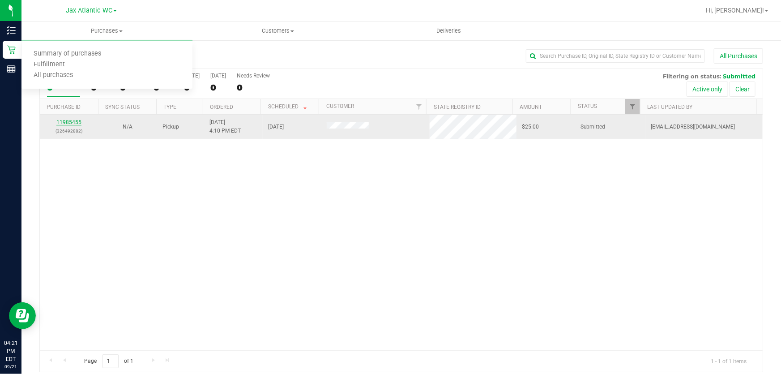
click at [77, 124] on link "11985455" at bounding box center [68, 122] width 25 height 6
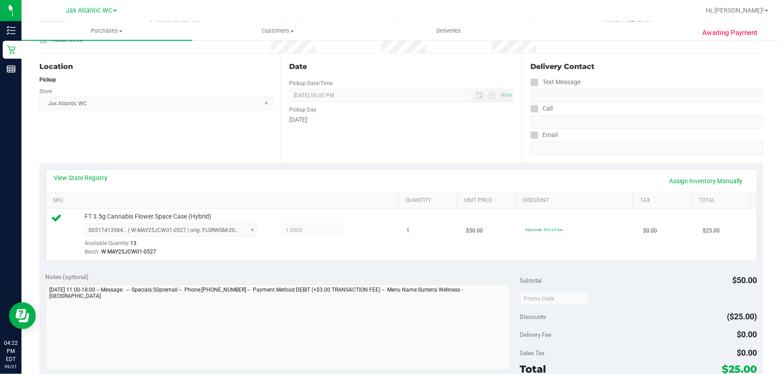
scroll to position [244, 0]
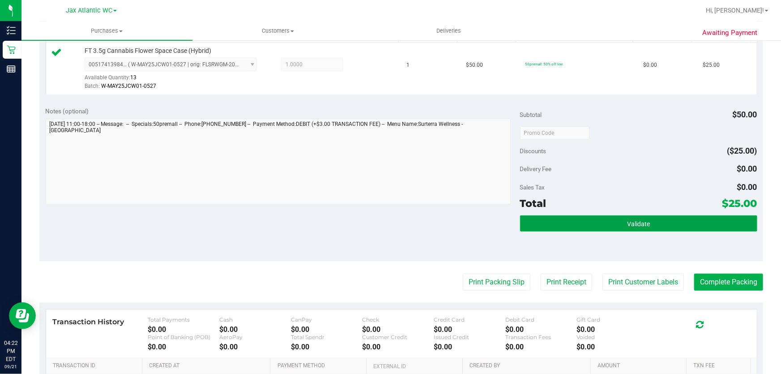
click at [613, 228] on button "Validate" at bounding box center [638, 223] width 237 height 16
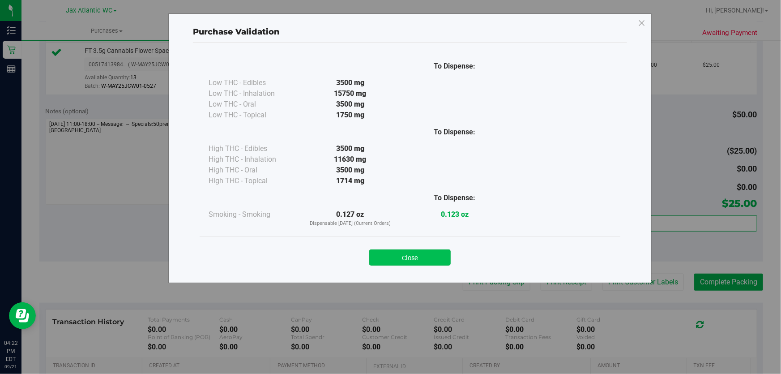
click at [420, 251] on button "Close" at bounding box center [409, 257] width 81 height 16
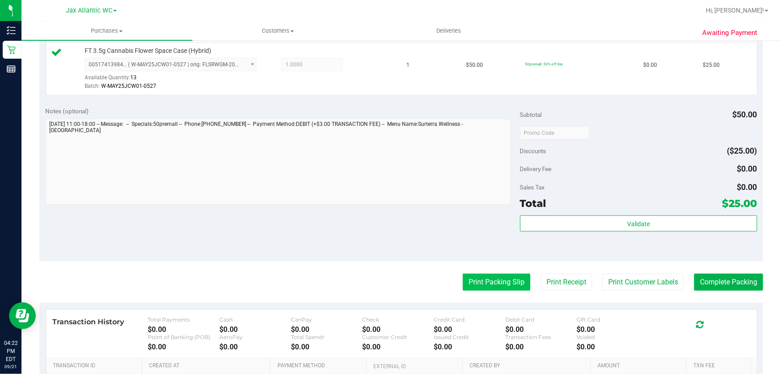
click at [495, 274] on button "Print Packing Slip" at bounding box center [497, 282] width 68 height 17
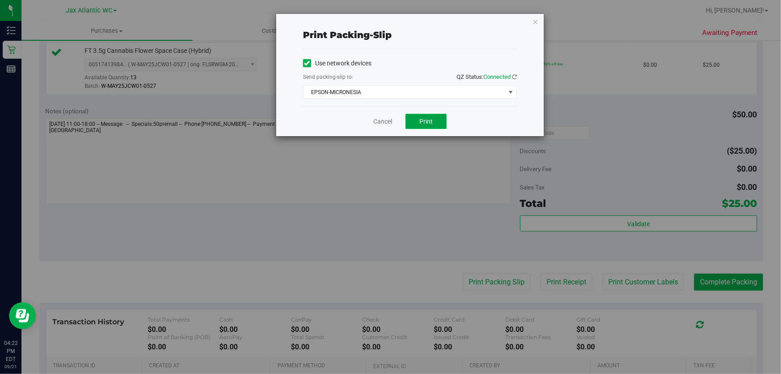
click at [437, 121] on button "Print" at bounding box center [426, 121] width 41 height 15
click at [390, 123] on link "Cancel" at bounding box center [382, 121] width 19 height 9
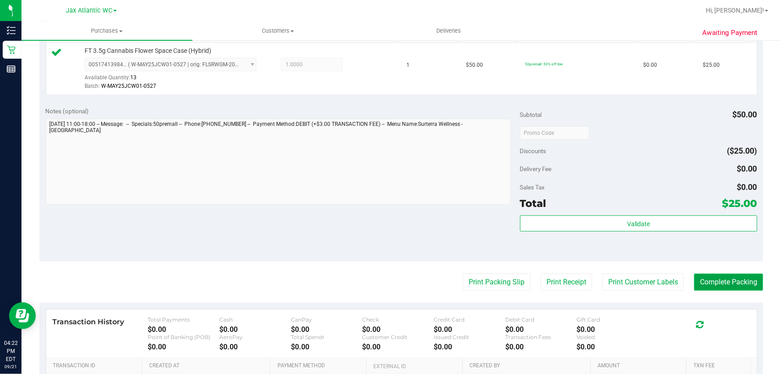
click at [729, 286] on button "Complete Packing" at bounding box center [728, 282] width 69 height 17
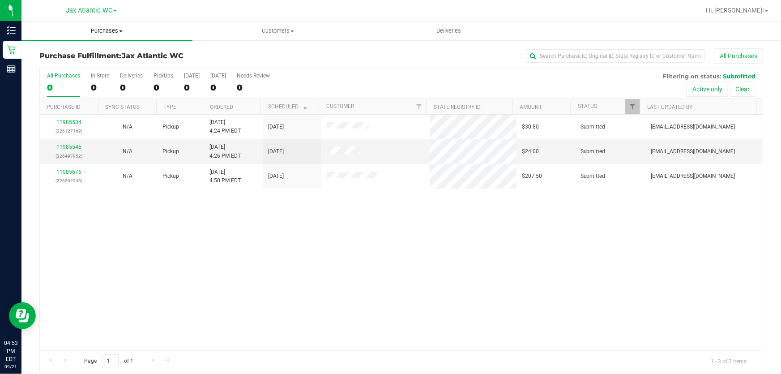
click at [103, 31] on span "Purchases" at bounding box center [106, 31] width 171 height 8
click at [64, 54] on span "Summary of purchases" at bounding box center [67, 54] width 92 height 8
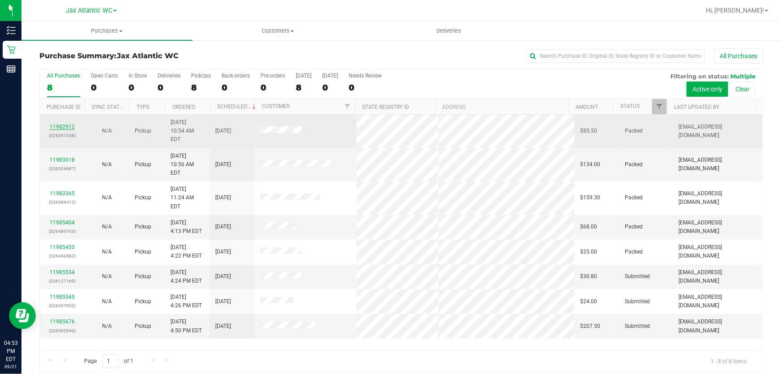
click at [67, 124] on link "11982912" at bounding box center [62, 127] width 25 height 6
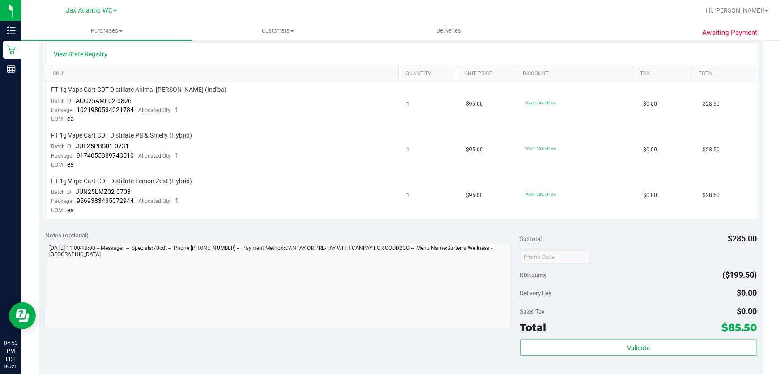
scroll to position [244, 0]
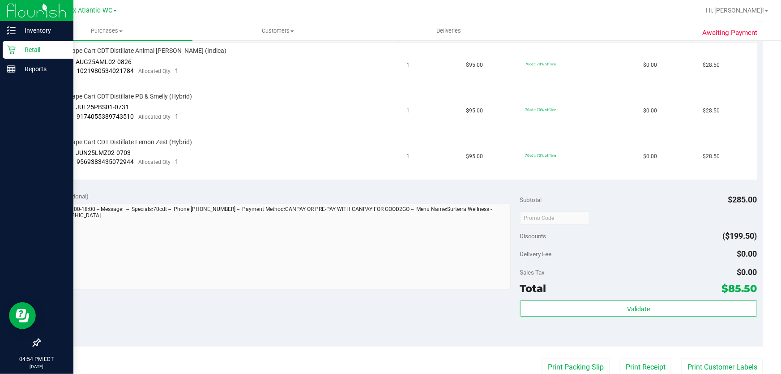
click at [15, 49] on icon at bounding box center [11, 50] width 9 height 9
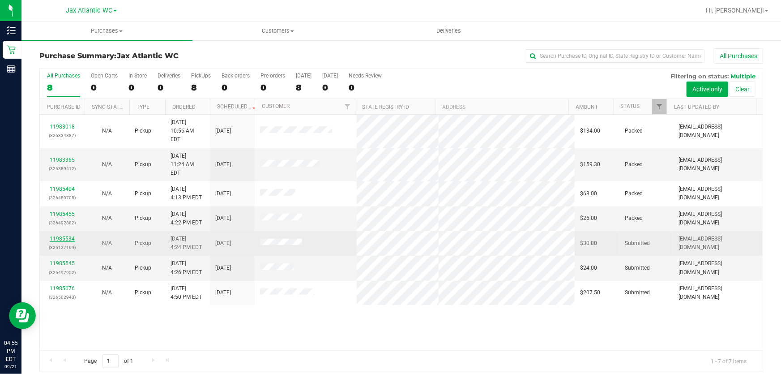
click at [70, 236] on link "11985534" at bounding box center [62, 239] width 25 height 6
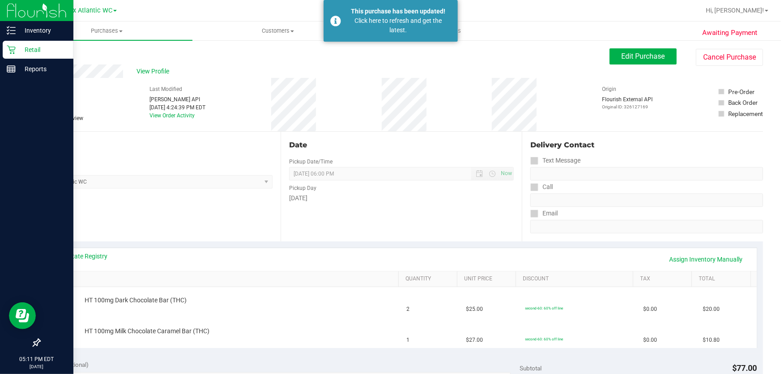
click at [40, 48] on p "Retail" at bounding box center [43, 49] width 54 height 11
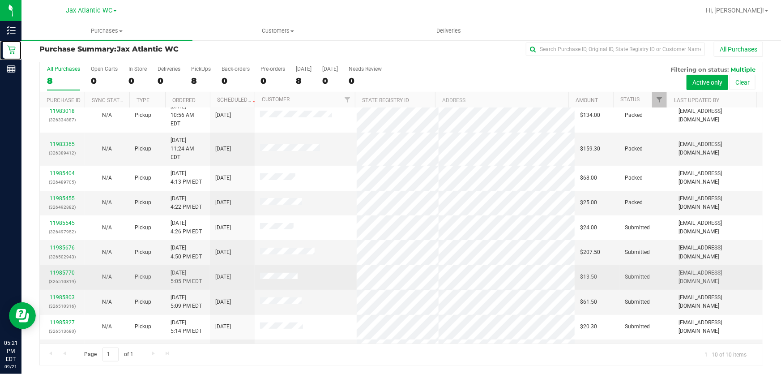
scroll to position [11, 0]
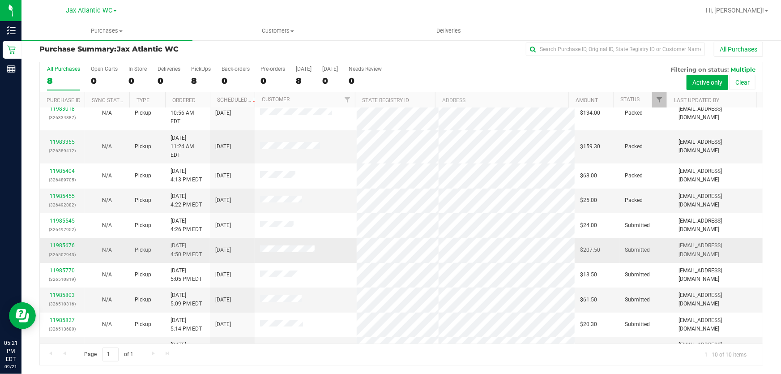
click at [64, 241] on div "11985676 (326502943)" at bounding box center [62, 249] width 34 height 17
click at [64, 242] on link "11985676" at bounding box center [62, 245] width 25 height 6
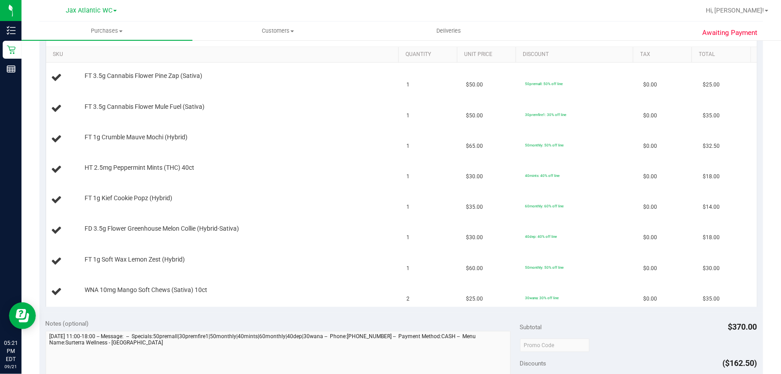
scroll to position [170, 0]
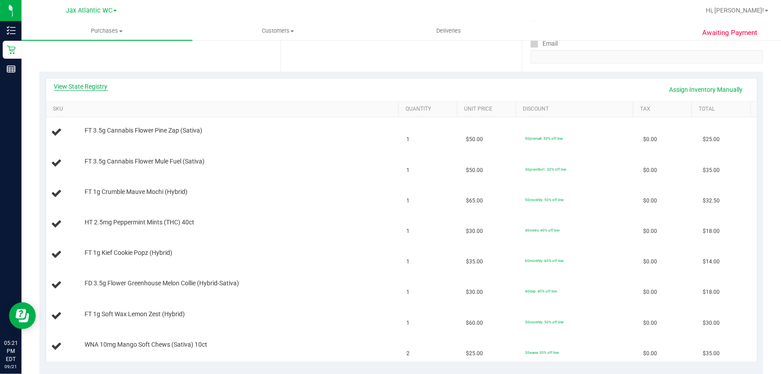
click at [96, 88] on link "View State Registry" at bounding box center [81, 86] width 54 height 9
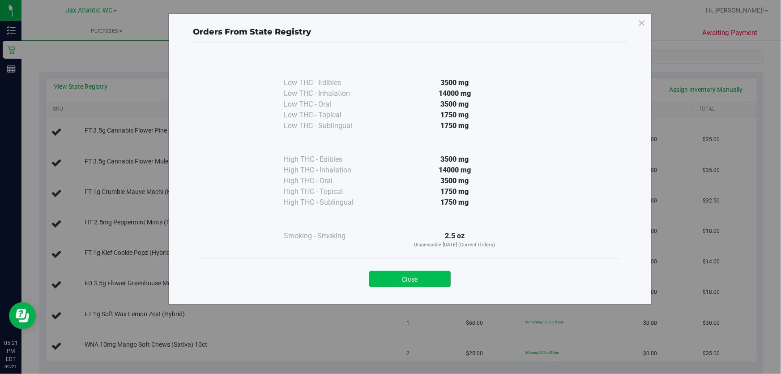
click at [436, 273] on button "Close" at bounding box center [409, 279] width 81 height 16
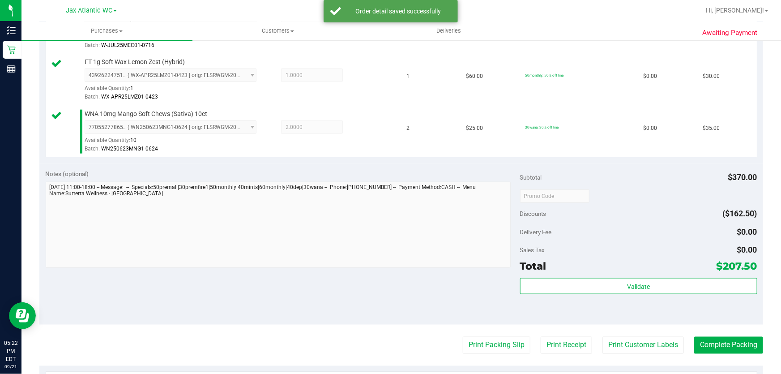
scroll to position [548, 0]
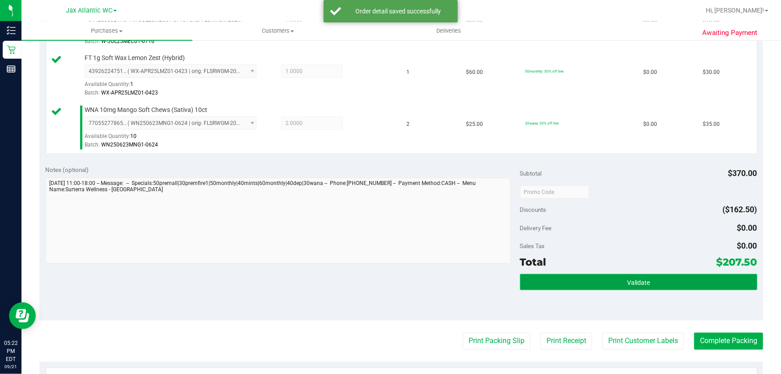
click at [657, 276] on button "Validate" at bounding box center [638, 282] width 237 height 16
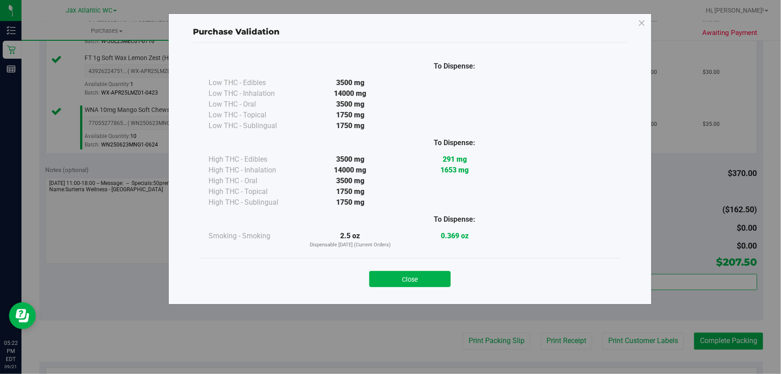
click at [407, 274] on button "Close" at bounding box center [409, 279] width 81 height 16
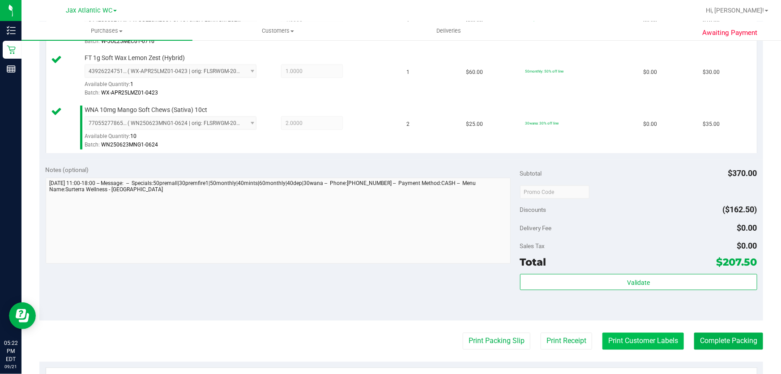
click at [641, 347] on button "Print Customer Labels" at bounding box center [643, 341] width 81 height 17
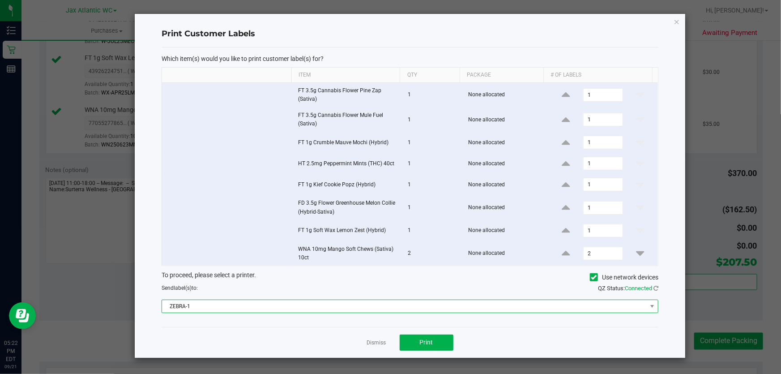
drag, startPoint x: 386, startPoint y: 304, endPoint x: 360, endPoint y: 304, distance: 25.1
click at [385, 304] on span "ZEBRA-1" at bounding box center [404, 306] width 485 height 13
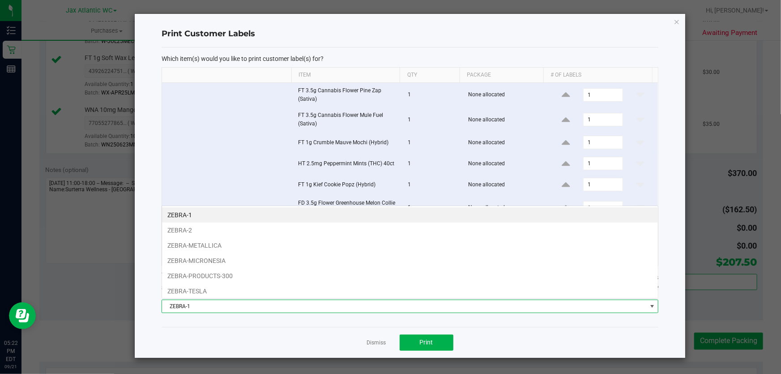
scroll to position [13, 497]
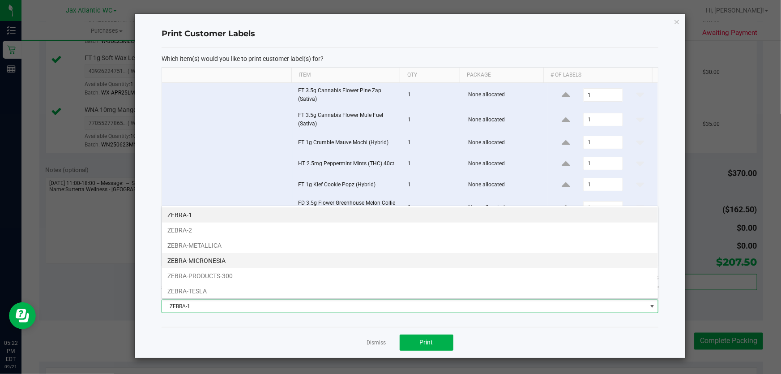
click at [221, 263] on li "ZEBRA-MICRONESIA" at bounding box center [410, 260] width 496 height 15
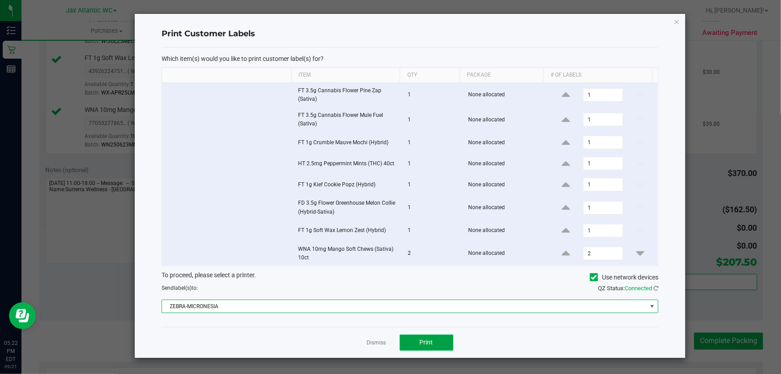
click at [410, 340] on button "Print" at bounding box center [427, 342] width 54 height 16
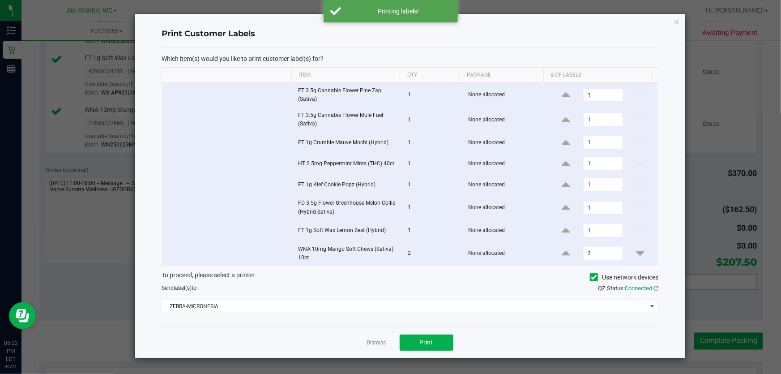
click at [373, 340] on link "Dismiss" at bounding box center [376, 343] width 19 height 8
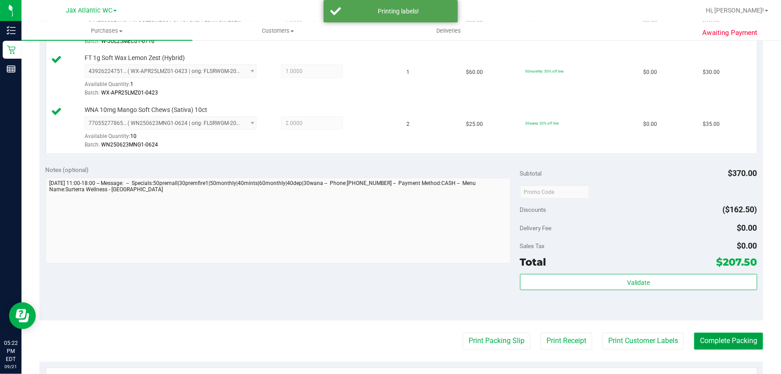
click at [705, 347] on button "Complete Packing" at bounding box center [728, 341] width 69 height 17
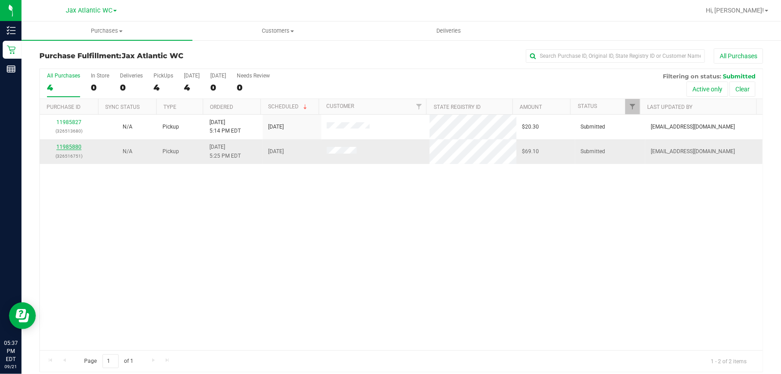
click at [71, 149] on link "11985880" at bounding box center [68, 147] width 25 height 6
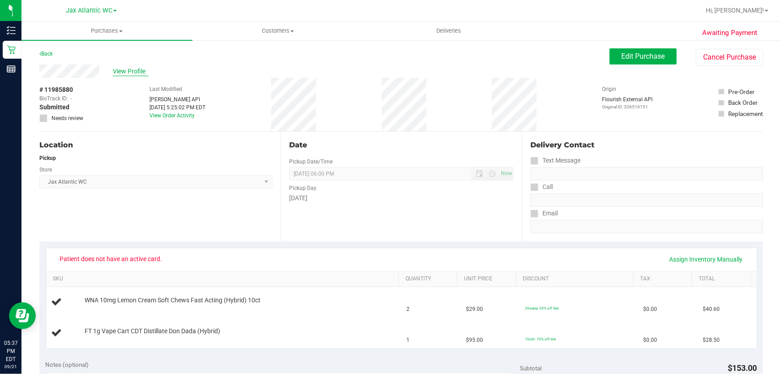
click at [133, 72] on span "View Profile" at bounding box center [131, 71] width 36 height 9
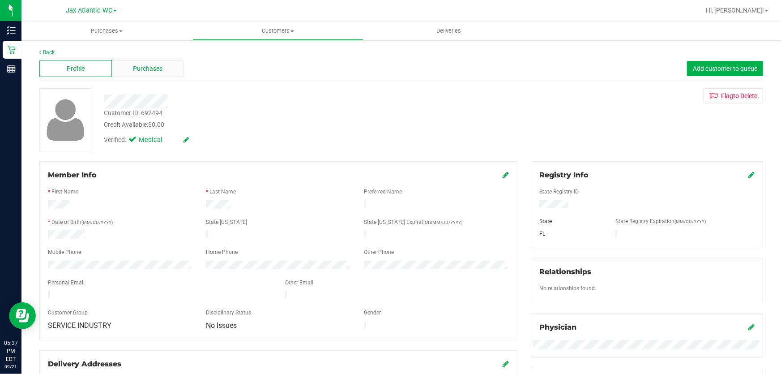
click at [126, 64] on div "Purchases" at bounding box center [148, 68] width 73 height 17
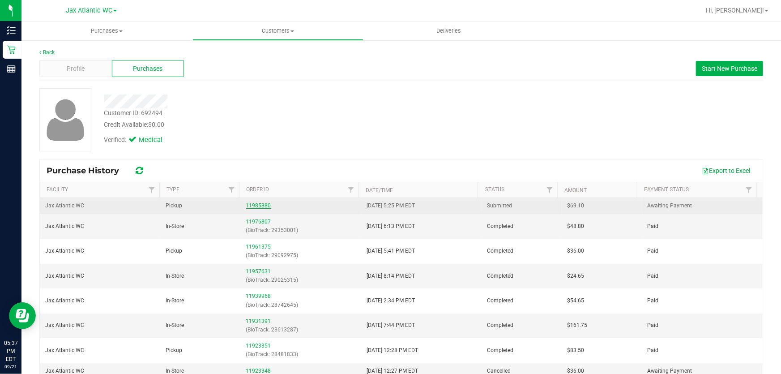
click at [255, 206] on link "11985880" at bounding box center [258, 205] width 25 height 6
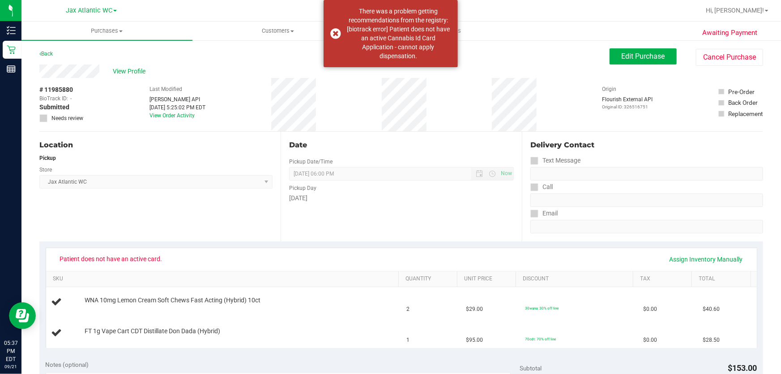
click at [352, 129] on div "# 11985880 BioTrack ID: - Submitted Needs review Last Modified [PERSON_NAME] AP…" at bounding box center [401, 104] width 724 height 53
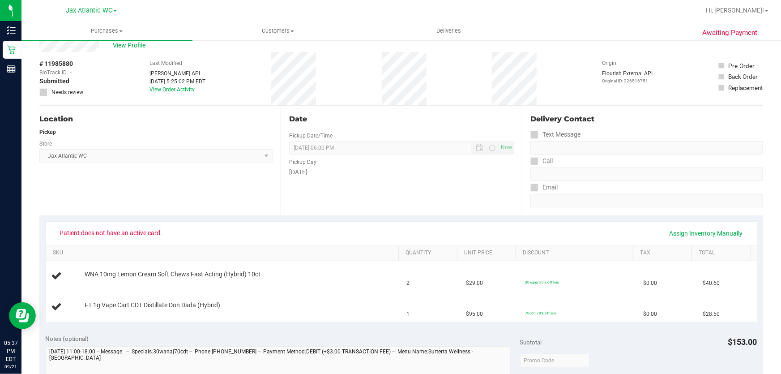
scroll to position [40, 0]
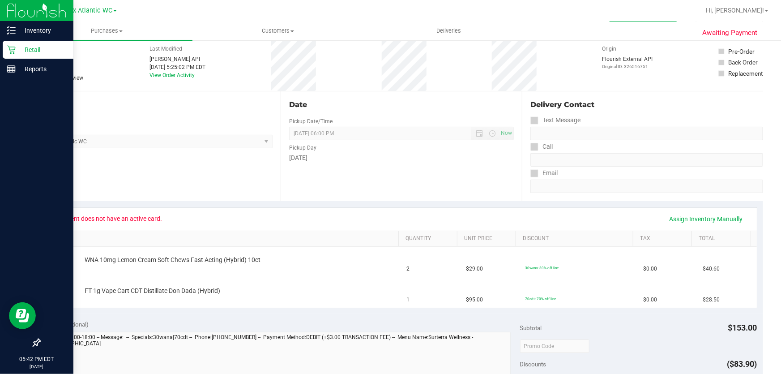
click at [13, 50] on icon at bounding box center [11, 49] width 9 height 9
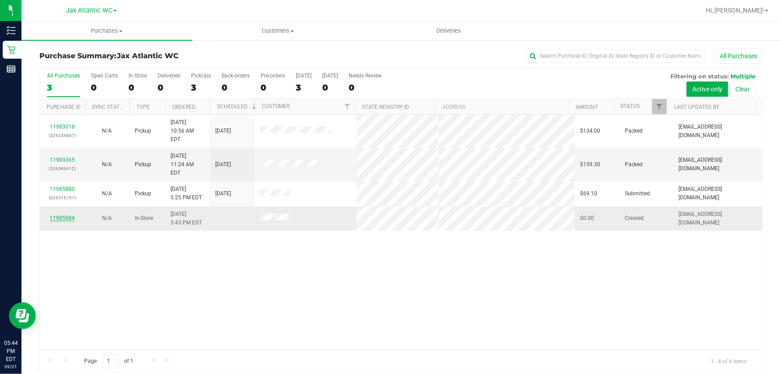
click at [64, 215] on link "11985984" at bounding box center [62, 218] width 25 height 6
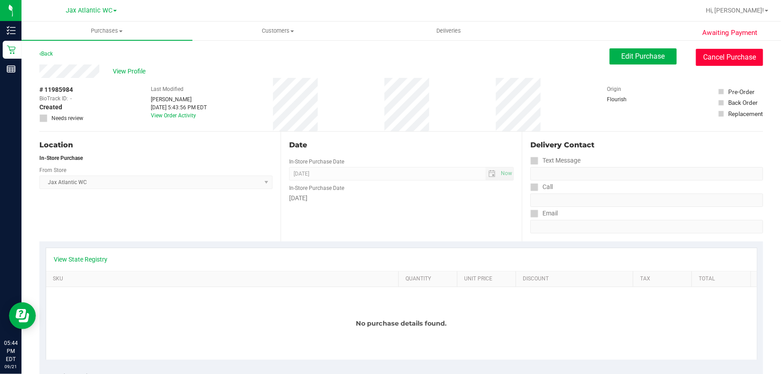
click at [737, 59] on button "Cancel Purchase" at bounding box center [729, 57] width 67 height 17
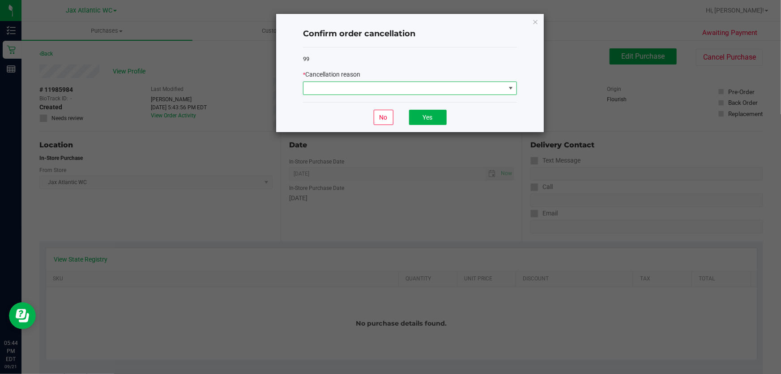
drag, startPoint x: 420, startPoint y: 82, endPoint x: 413, endPoint y: 85, distance: 7.9
click at [420, 82] on span at bounding box center [405, 88] width 202 height 13
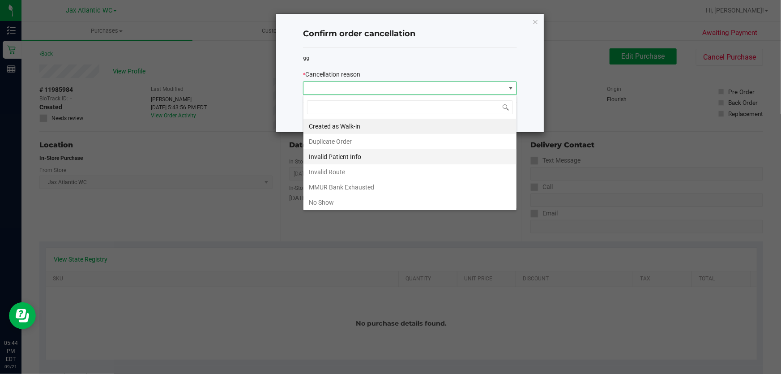
scroll to position [13, 214]
click at [361, 139] on li "Duplicate Order" at bounding box center [410, 141] width 213 height 15
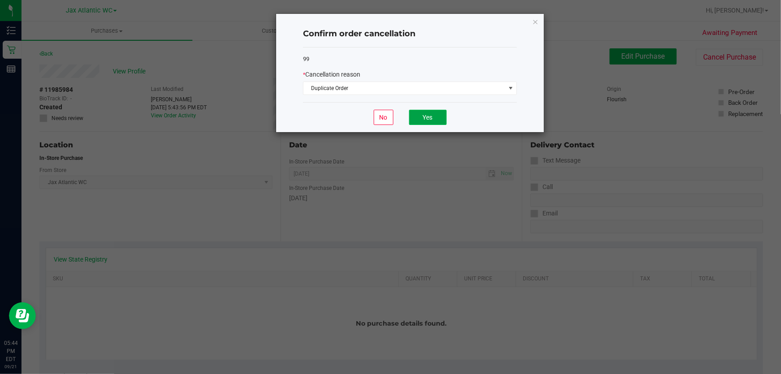
click at [429, 123] on button "Yes" at bounding box center [428, 117] width 38 height 15
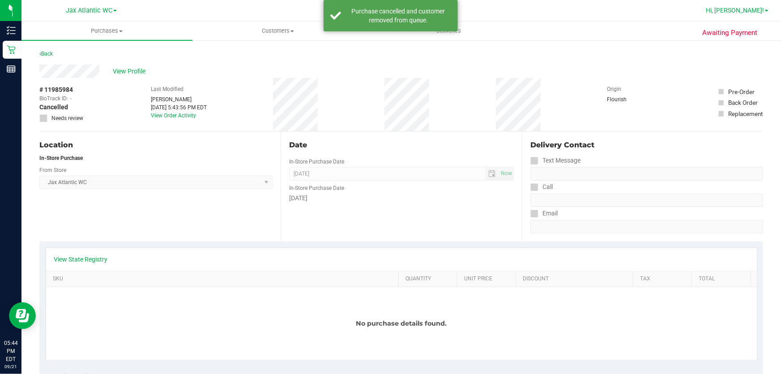
click at [759, 9] on span "Hi, [PERSON_NAME]!" at bounding box center [735, 10] width 58 height 7
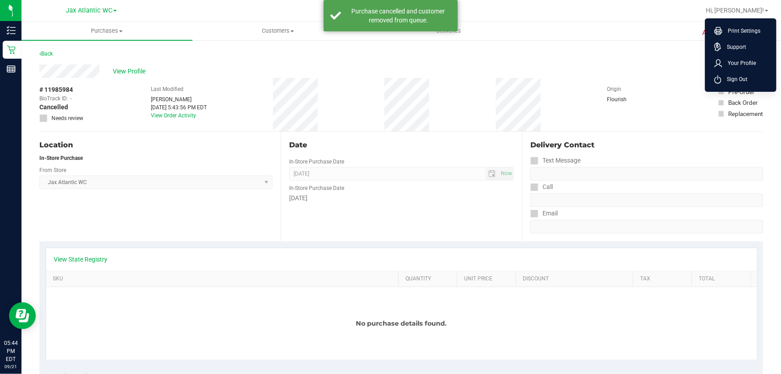
drag, startPoint x: 743, startPoint y: 77, endPoint x: 739, endPoint y: 73, distance: 4.8
click at [741, 76] on span "Sign Out" at bounding box center [735, 79] width 26 height 9
